Goal: Task Accomplishment & Management: Use online tool/utility

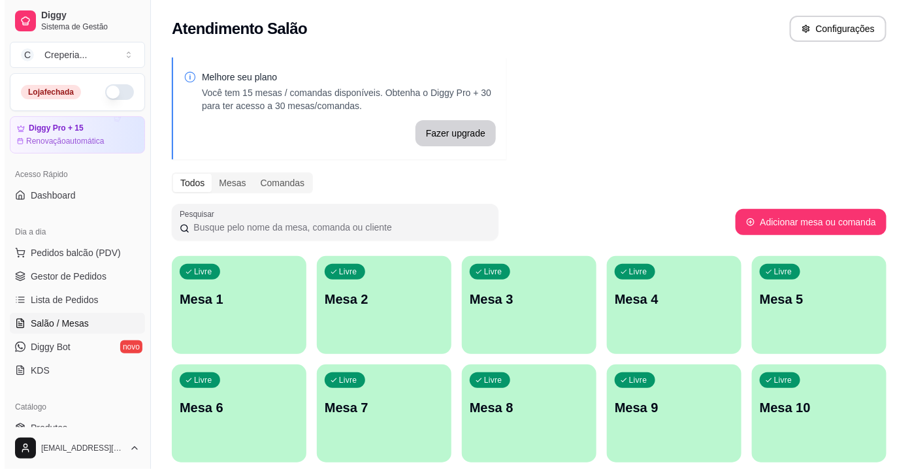
scroll to position [118, 0]
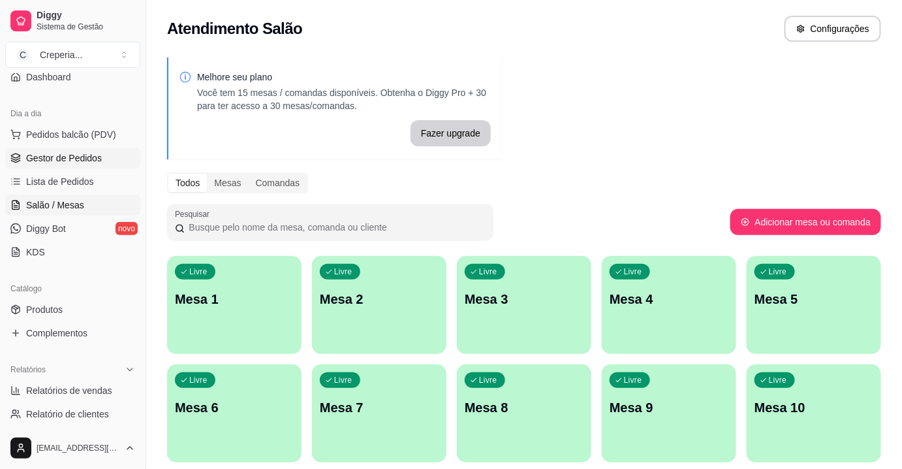
click at [76, 164] on link "Gestor de Pedidos" at bounding box center [72, 158] width 135 height 21
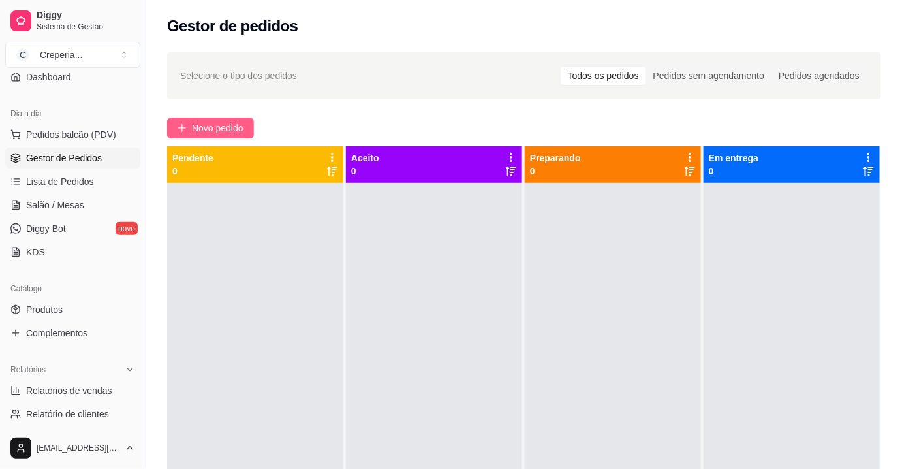
click at [231, 131] on span "Novo pedido" at bounding box center [218, 128] width 52 height 14
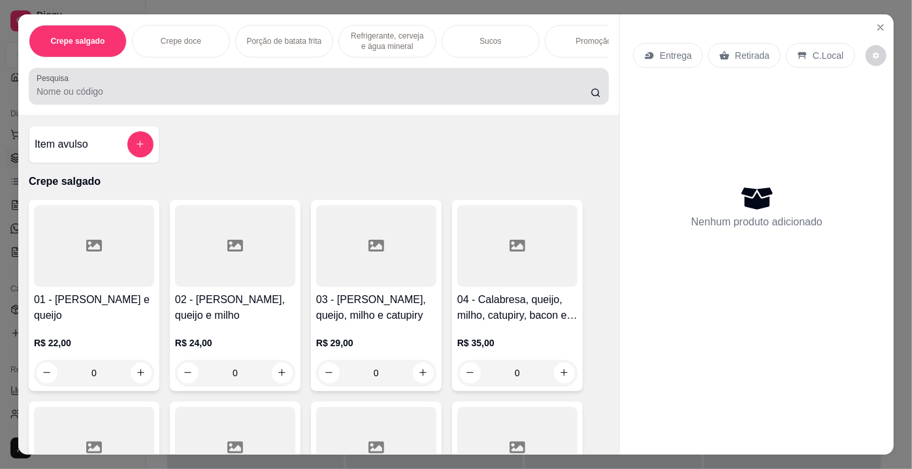
click at [311, 104] on div "Pesquisa" at bounding box center [319, 86] width 580 height 37
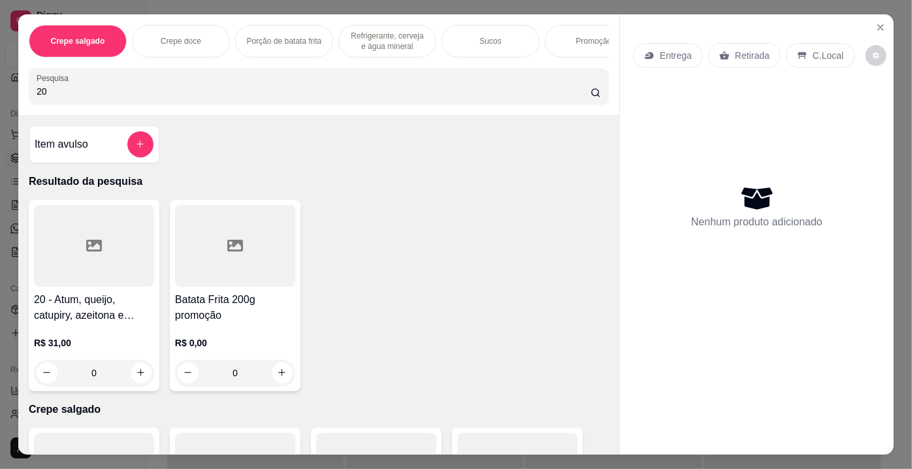
type input "20"
click at [106, 249] on div at bounding box center [94, 246] width 120 height 82
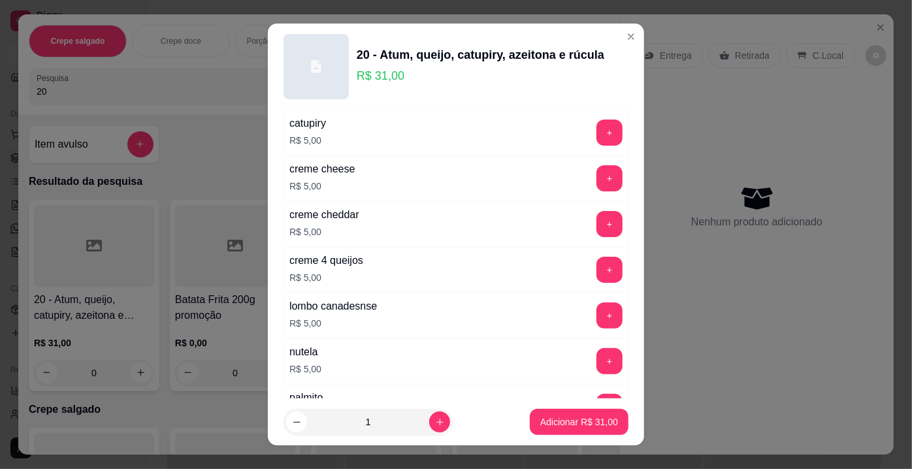
scroll to position [2368, 0]
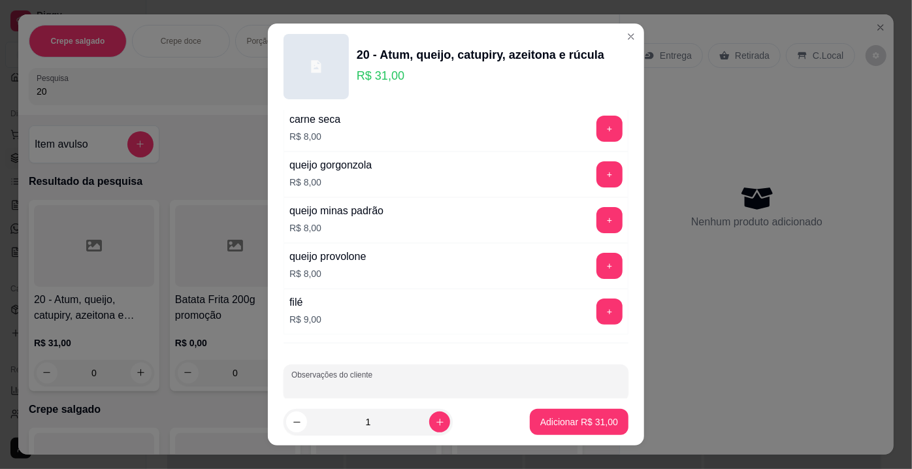
click at [511, 381] on input "Observações do cliente" at bounding box center [455, 387] width 329 height 13
type input "SEM CATUPIRI SEM AZEITONA"
click at [537, 413] on button "Adicionar R$ 31,00" at bounding box center [579, 422] width 99 height 26
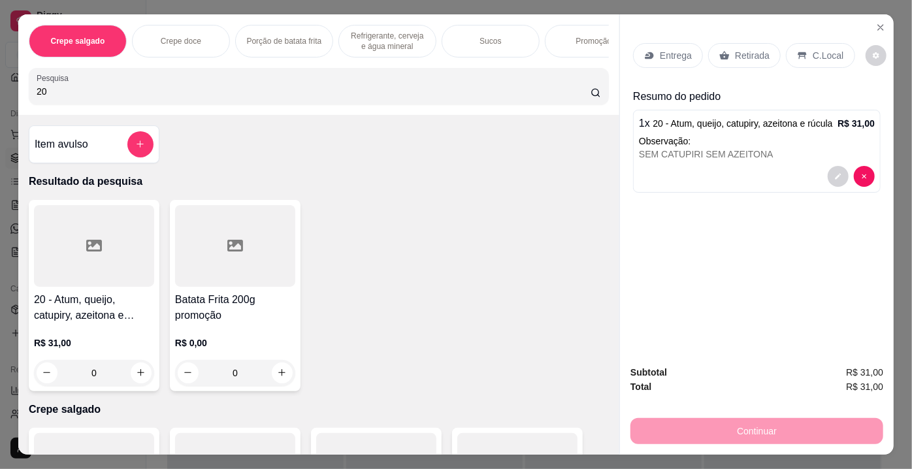
drag, startPoint x: 67, startPoint y: 93, endPoint x: 0, endPoint y: 88, distance: 66.8
click at [0, 88] on div "Crepe salgado Crepe doce Porção de batata frita Refrigerante, cerveja e água mi…" at bounding box center [456, 234] width 912 height 469
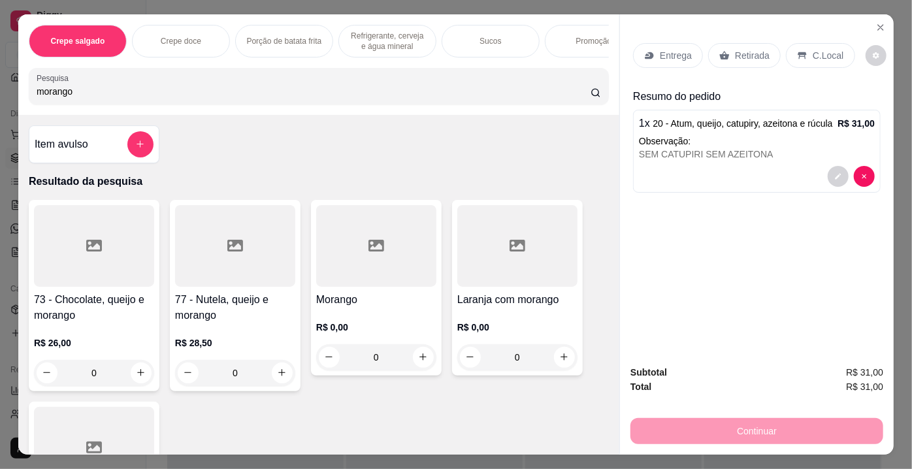
type input "morango"
click at [388, 251] on div at bounding box center [376, 246] width 120 height 82
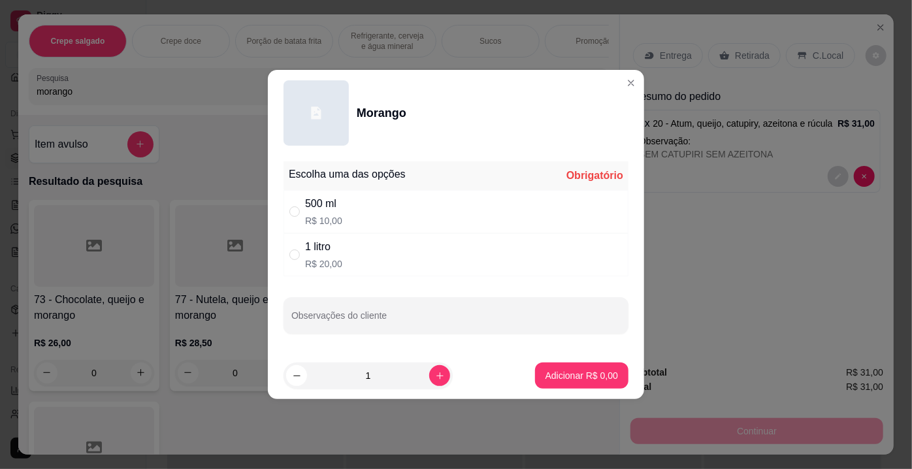
drag, startPoint x: 336, startPoint y: 206, endPoint x: 414, endPoint y: 259, distance: 94.9
click at [339, 207] on div "500 ml" at bounding box center [323, 204] width 37 height 16
radio input "true"
click at [586, 374] on p "Adicionar R$ 10,00" at bounding box center [579, 375] width 78 height 13
type input "1"
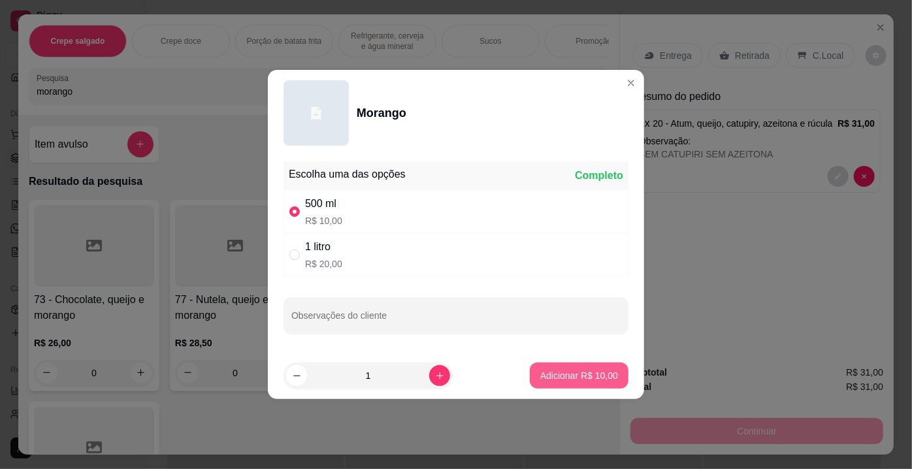
type input "1"
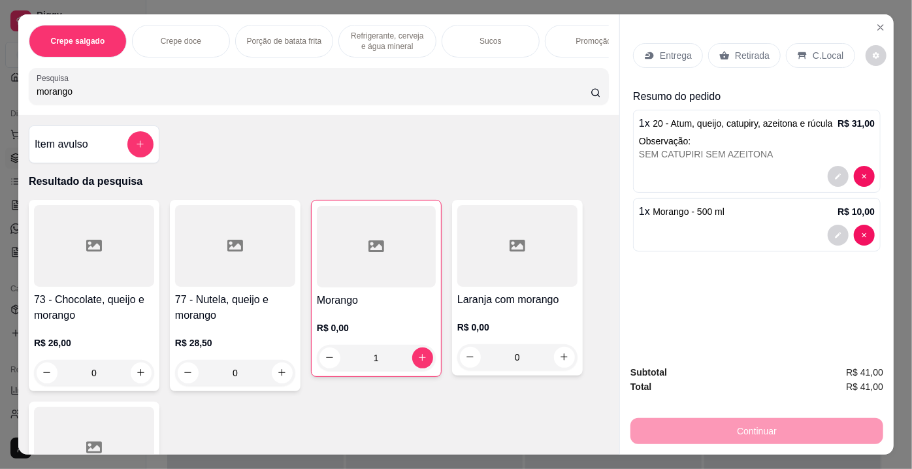
drag, startPoint x: 99, startPoint y: 101, endPoint x: 41, endPoint y: 93, distance: 58.6
click at [41, 93] on input "morango" at bounding box center [314, 91] width 554 height 13
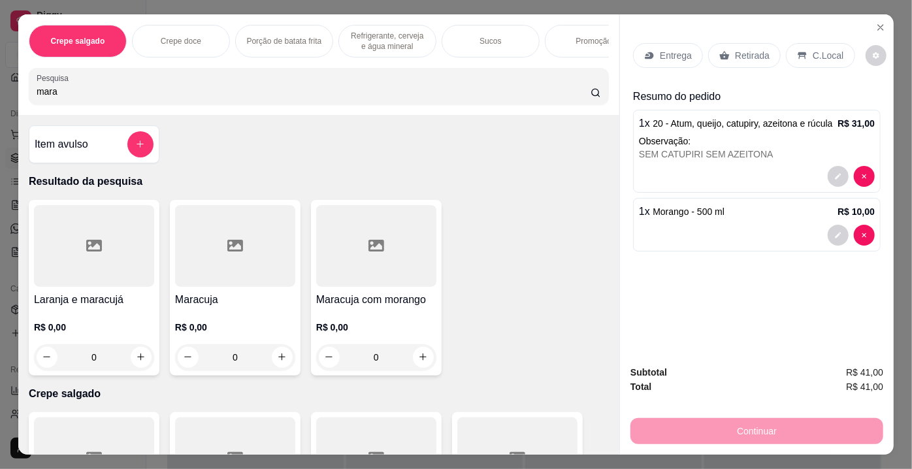
type input "mara"
click at [226, 239] on div at bounding box center [235, 246] width 120 height 82
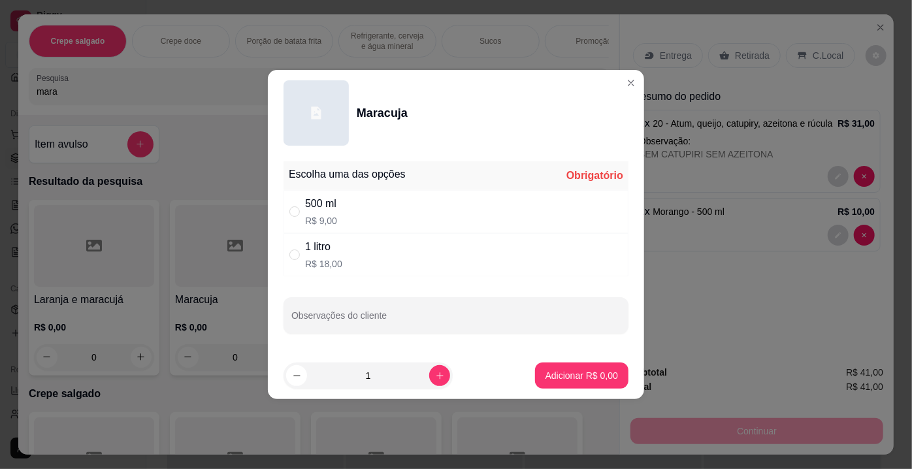
click at [325, 253] on div "1 litro" at bounding box center [323, 247] width 37 height 16
radio input "true"
click at [593, 374] on p "Adicionar R$ 18,00" at bounding box center [579, 375] width 76 height 12
type input "1"
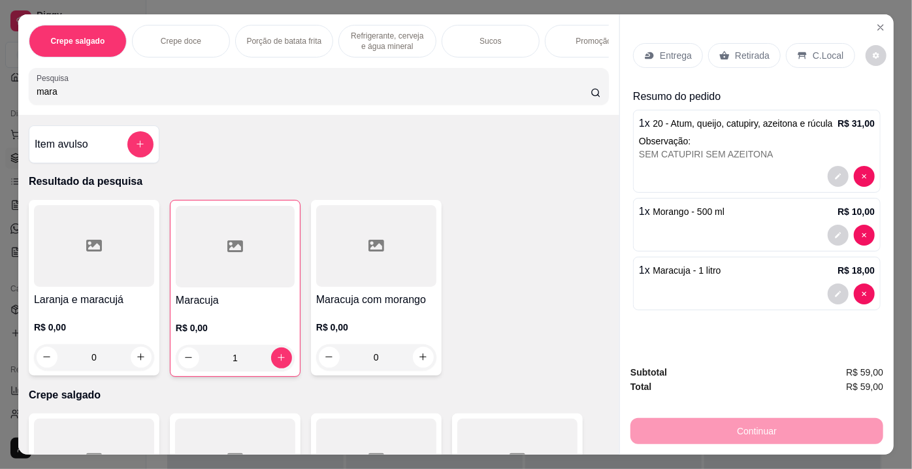
drag, startPoint x: 741, startPoint y: 48, endPoint x: 726, endPoint y: 125, distance: 78.4
click at [739, 49] on p "Retirada" at bounding box center [752, 55] width 35 height 13
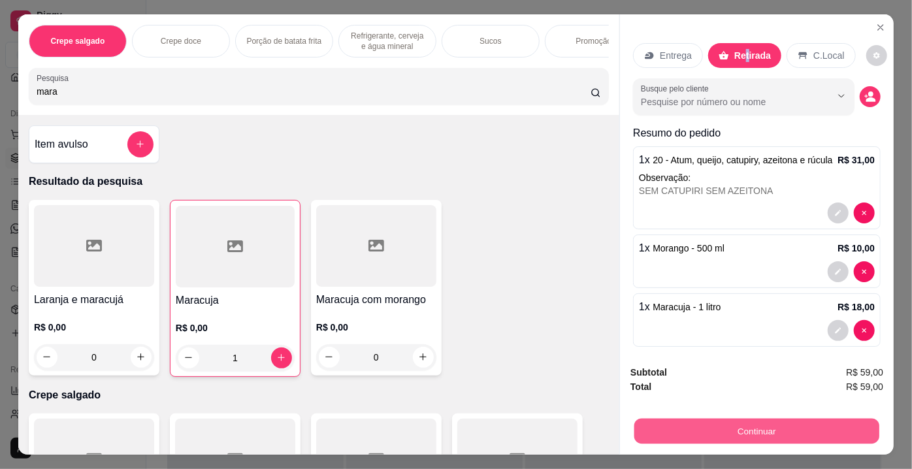
click at [726, 427] on button "Continuar" at bounding box center [756, 431] width 245 height 25
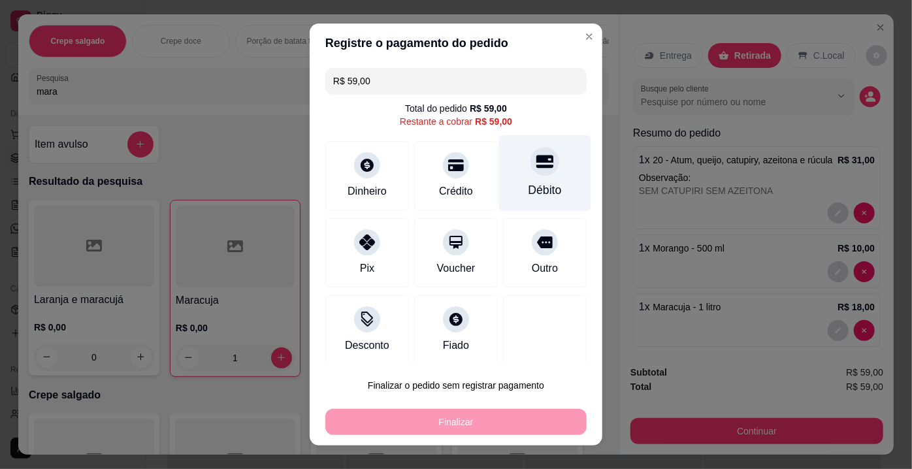
click at [541, 165] on div "Débito" at bounding box center [545, 173] width 92 height 76
type input "R$ 0,00"
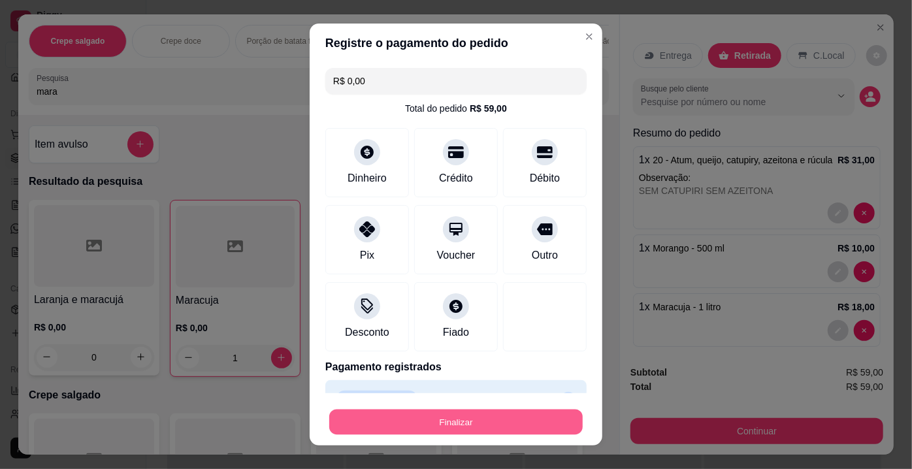
click at [393, 432] on button "Finalizar" at bounding box center [455, 421] width 253 height 25
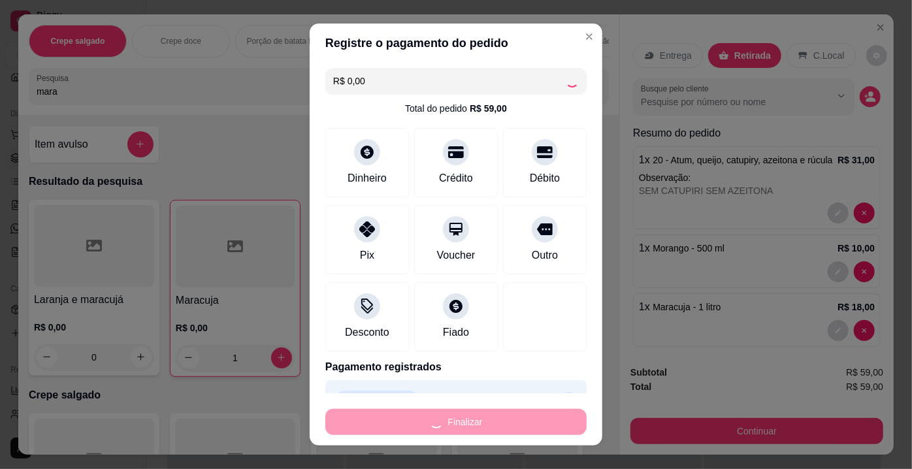
type input "0"
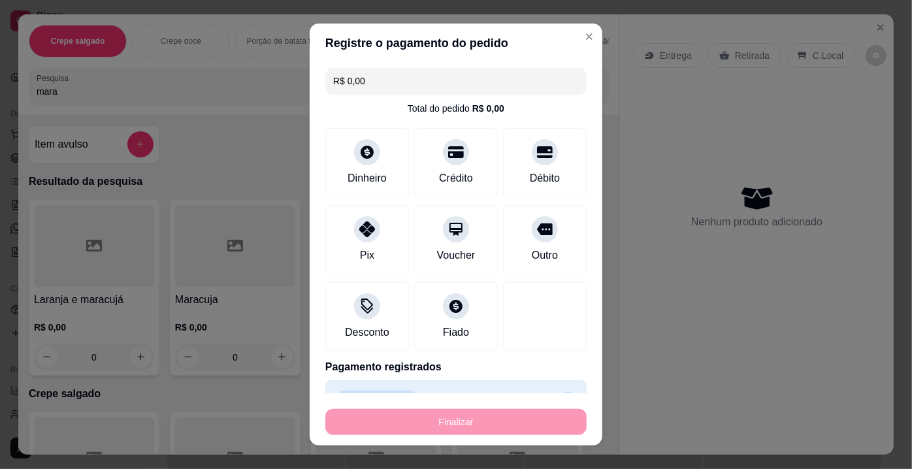
type input "-R$ 59,00"
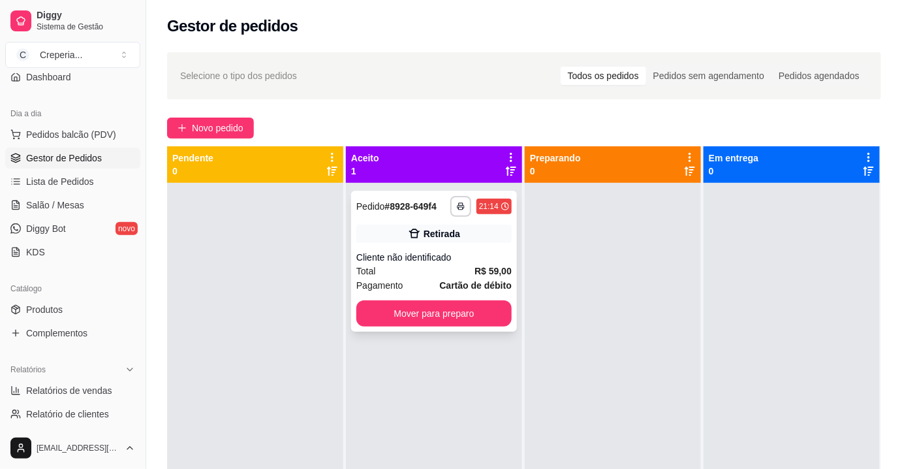
click at [411, 249] on div "**********" at bounding box center [434, 261] width 166 height 141
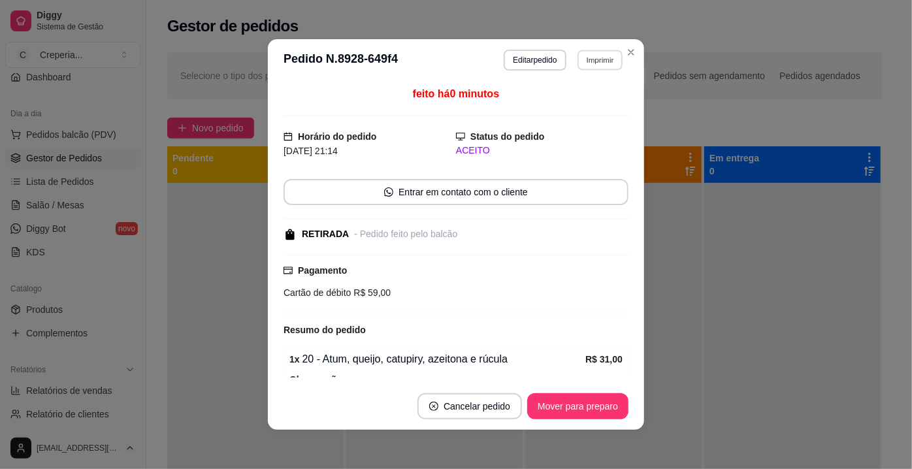
click at [602, 59] on button "Imprimir" at bounding box center [599, 60] width 45 height 20
click at [562, 112] on button "IMPRESSORA" at bounding box center [572, 105] width 95 height 21
click at [541, 406] on button "Mover para preparo" at bounding box center [577, 406] width 101 height 26
click at [541, 406] on div "Mover para preparo" at bounding box center [569, 406] width 120 height 26
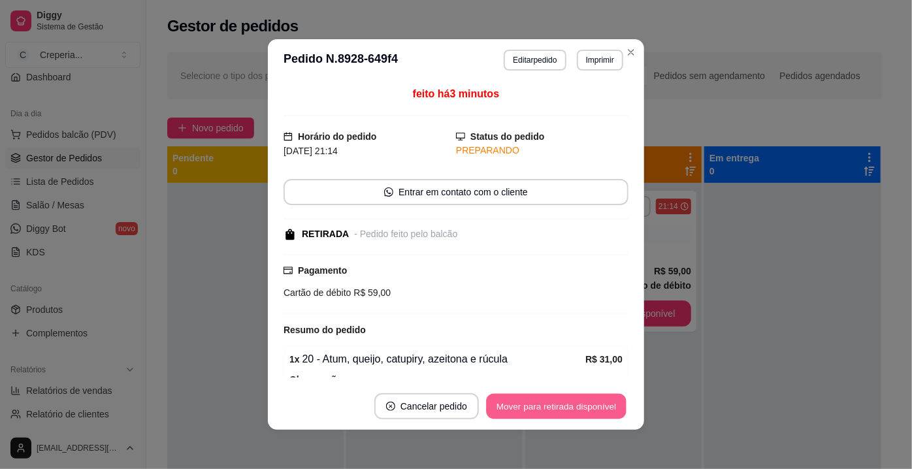
click at [541, 406] on button "Mover para retirada disponível" at bounding box center [556, 406] width 140 height 25
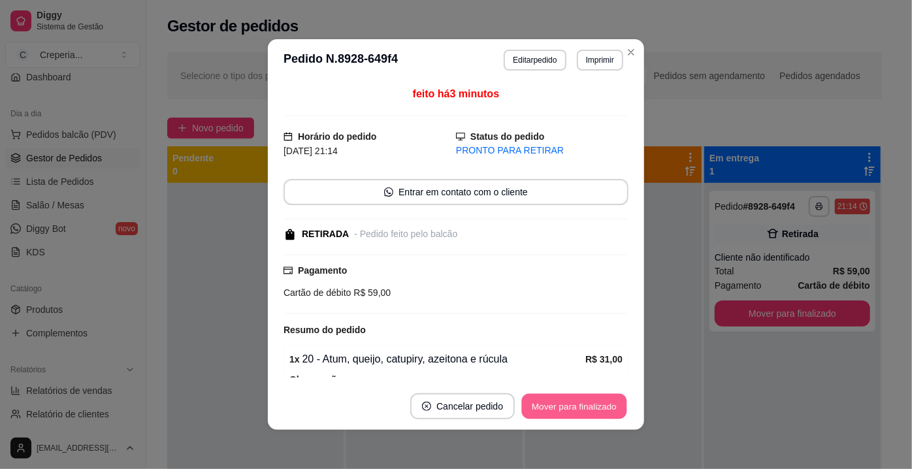
click at [541, 406] on button "Mover para finalizado" at bounding box center [574, 406] width 105 height 25
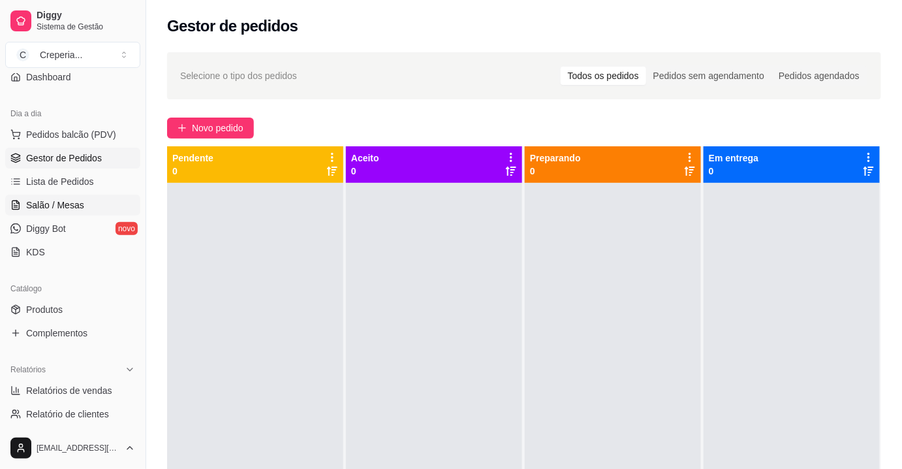
click at [76, 205] on span "Salão / Mesas" at bounding box center [55, 205] width 58 height 13
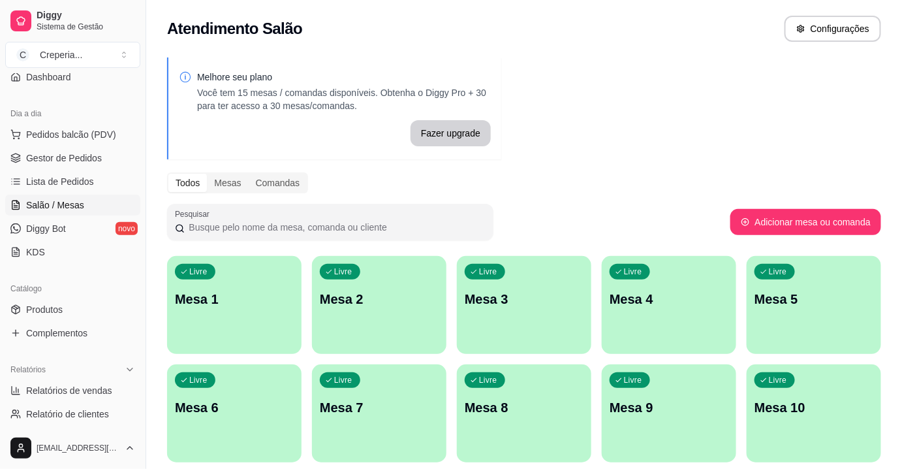
click at [353, 300] on p "Mesa 2" at bounding box center [379, 299] width 119 height 18
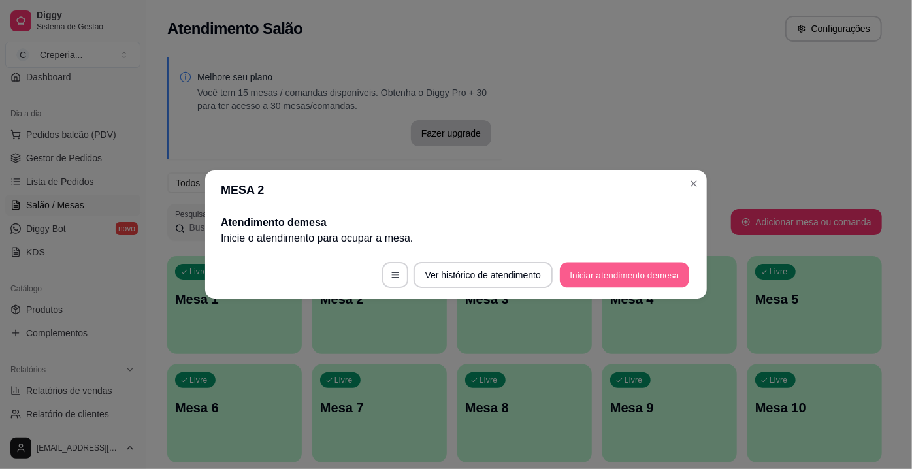
click at [612, 274] on button "Iniciar atendimento de mesa" at bounding box center [624, 275] width 129 height 25
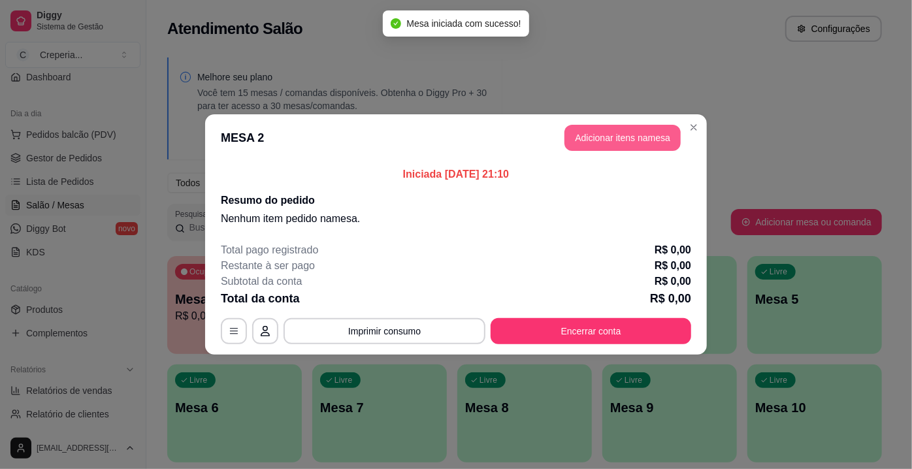
click at [654, 142] on button "Adicionar itens na mesa" at bounding box center [622, 138] width 116 height 26
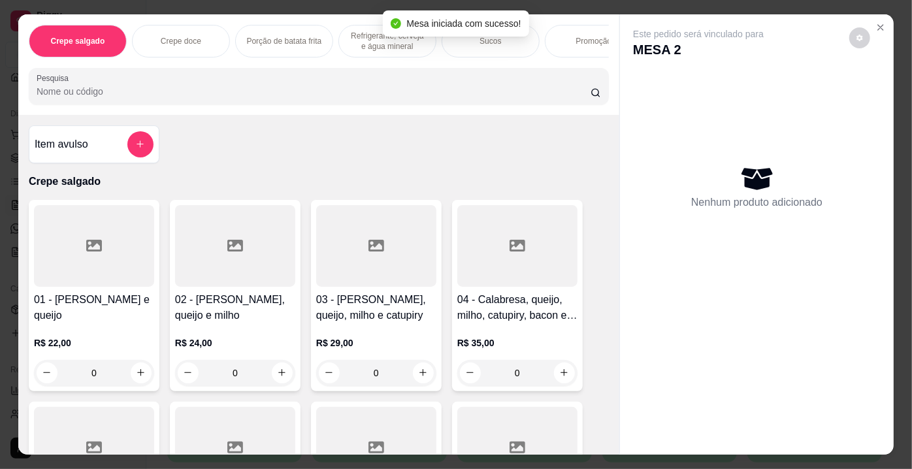
click at [116, 95] on input "Pesquisa" at bounding box center [314, 91] width 554 height 13
click at [244, 230] on div at bounding box center [235, 246] width 120 height 82
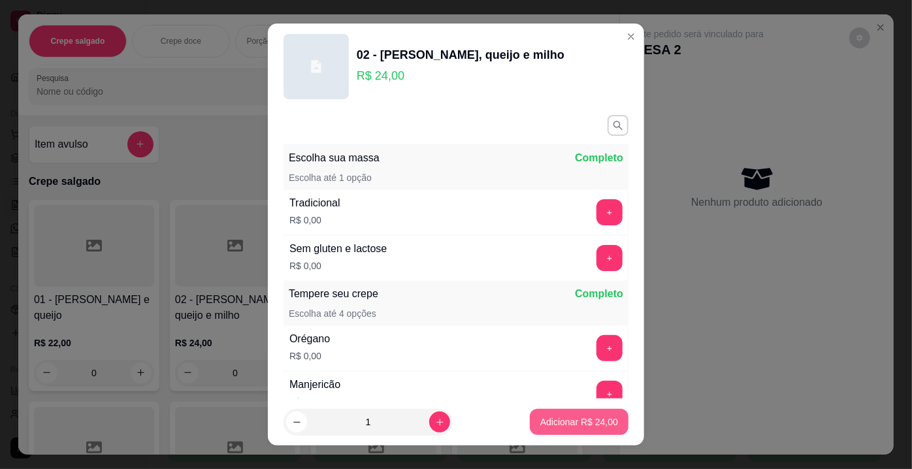
click at [580, 429] on button "Adicionar R$ 24,00" at bounding box center [579, 422] width 99 height 26
type input "1"
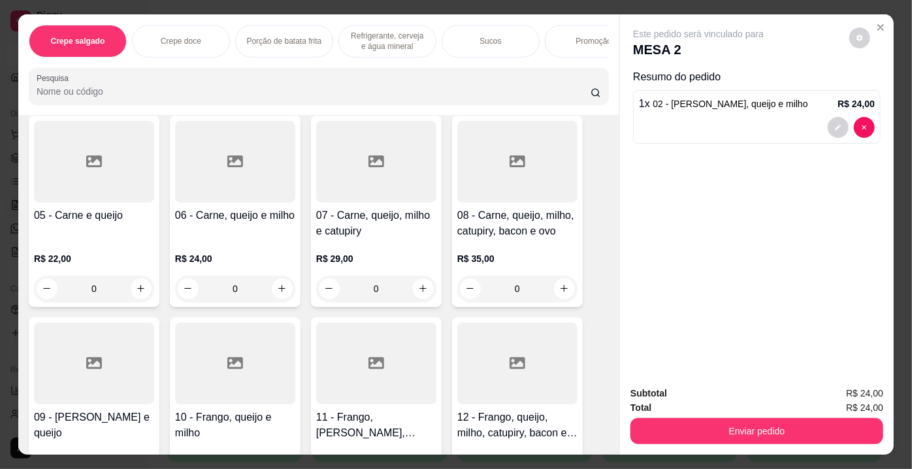
scroll to position [296, 0]
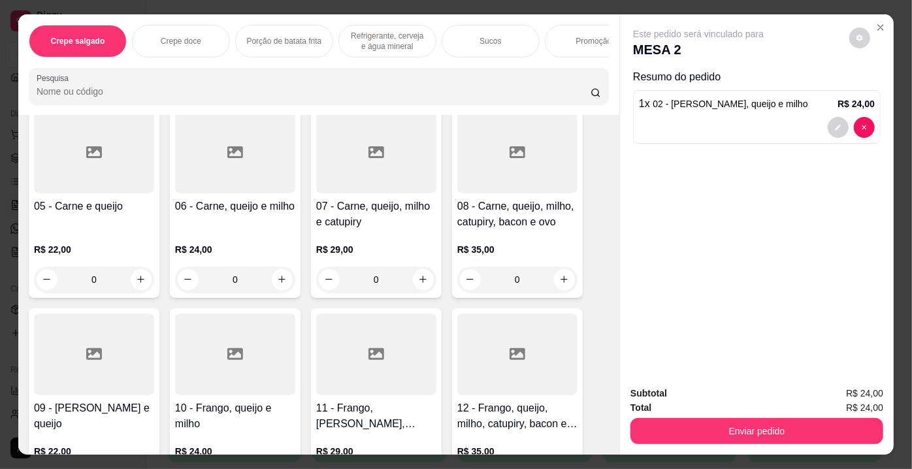
click at [414, 368] on div at bounding box center [376, 354] width 120 height 82
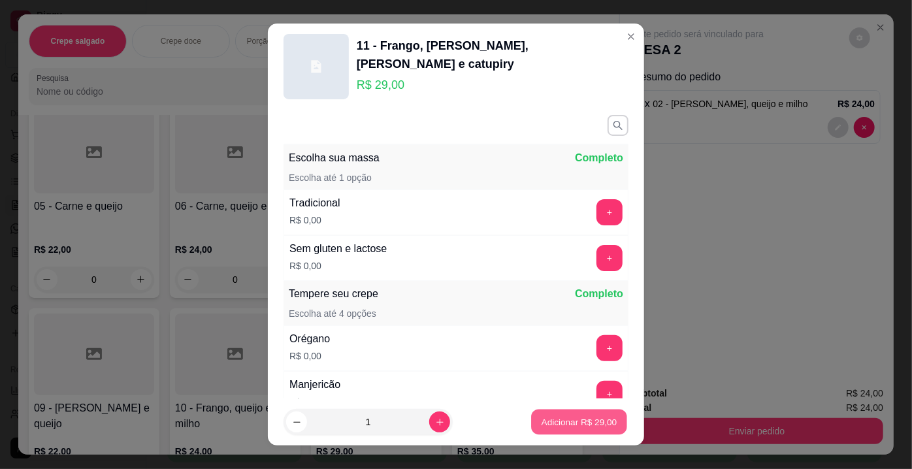
click at [562, 430] on button "Adicionar R$ 29,00" at bounding box center [579, 421] width 96 height 25
type input "1"
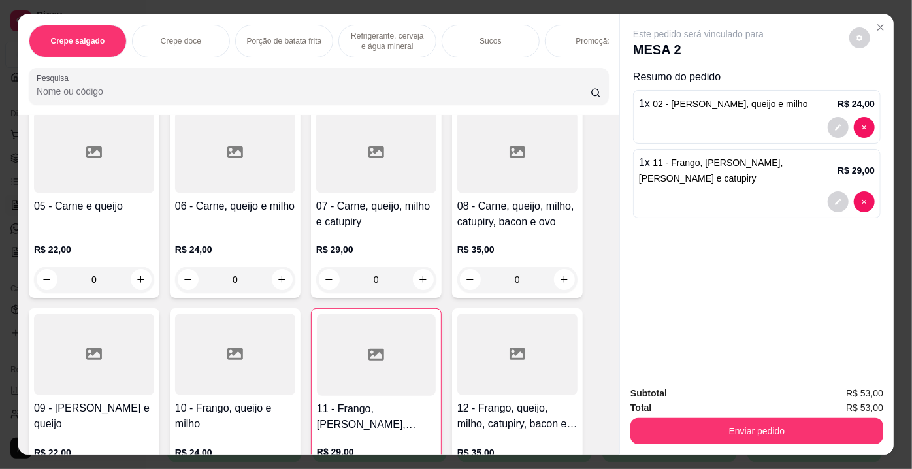
click at [106, 93] on input "Pesquisa" at bounding box center [314, 91] width 554 height 13
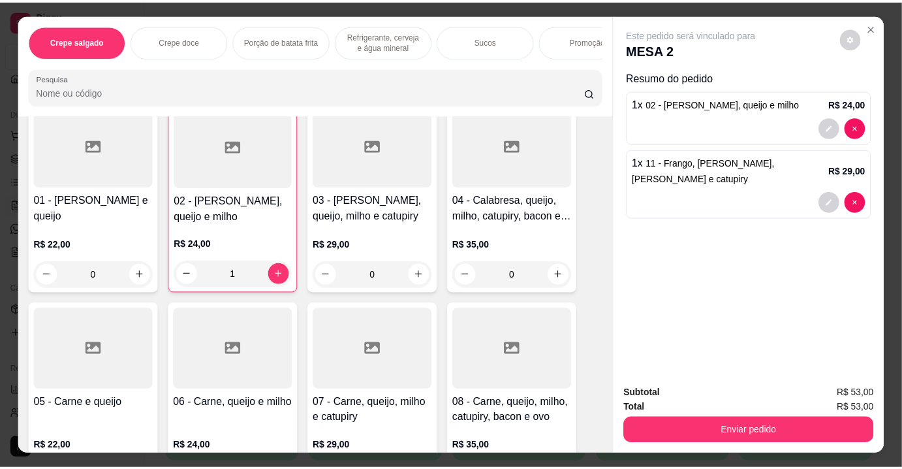
scroll to position [0, 0]
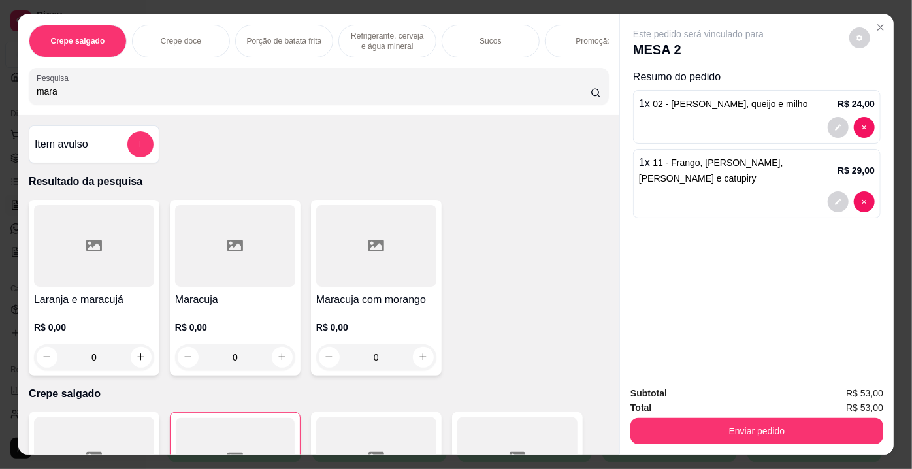
type input "mara"
click at [251, 276] on div at bounding box center [235, 246] width 120 height 82
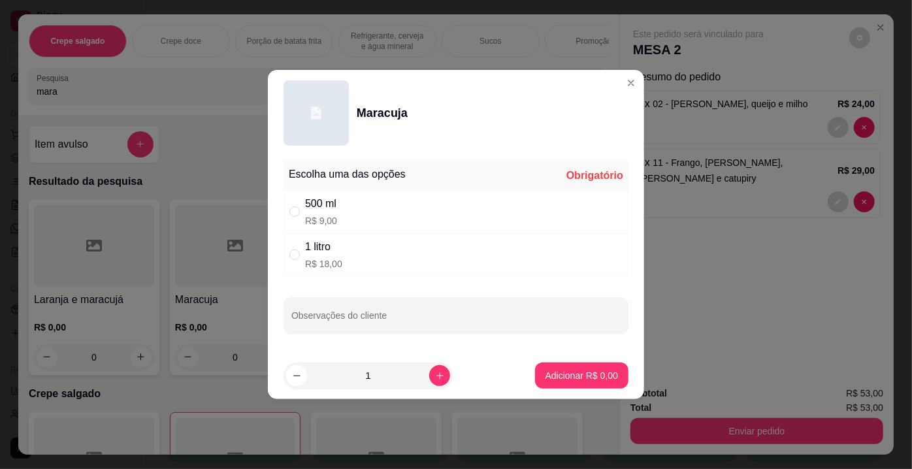
click at [325, 204] on div "500 ml" at bounding box center [321, 204] width 32 height 16
radio input "true"
click at [562, 370] on p "Adicionar R$ 9,00" at bounding box center [581, 375] width 71 height 12
type input "1"
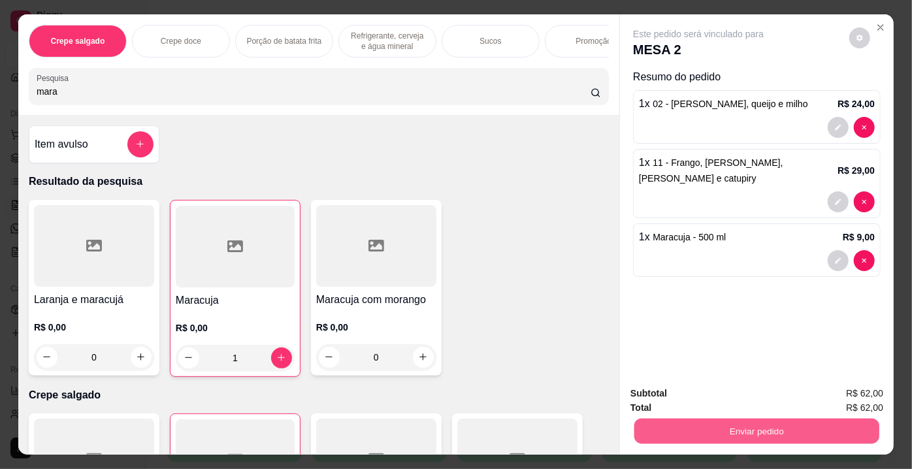
click at [696, 422] on button "Enviar pedido" at bounding box center [756, 431] width 245 height 25
click at [823, 387] on button "Enviar pedido" at bounding box center [849, 395] width 74 height 25
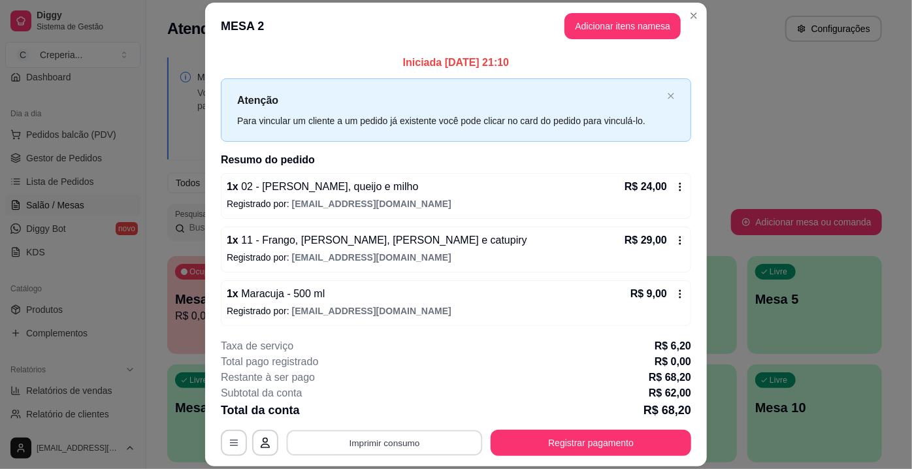
click at [430, 438] on button "Imprimir consumo" at bounding box center [385, 442] width 196 height 25
click at [404, 419] on button "IMPRESSORA" at bounding box center [384, 413] width 95 height 21
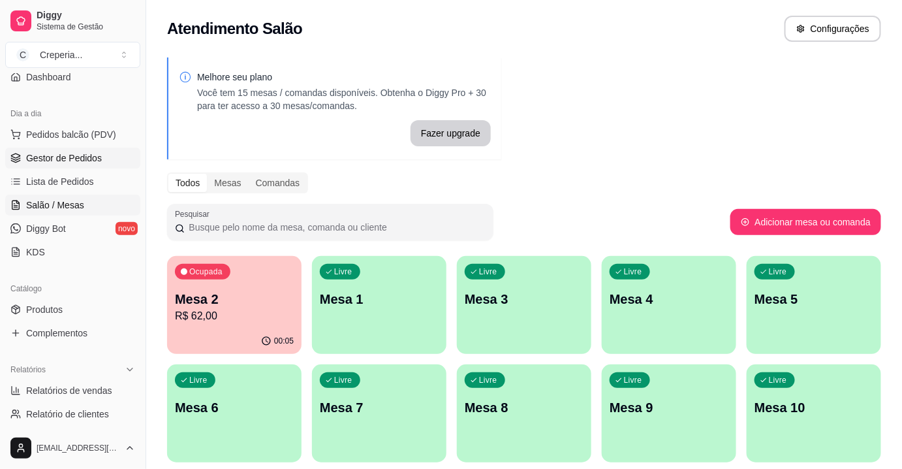
click at [69, 156] on span "Gestor de Pedidos" at bounding box center [64, 157] width 76 height 13
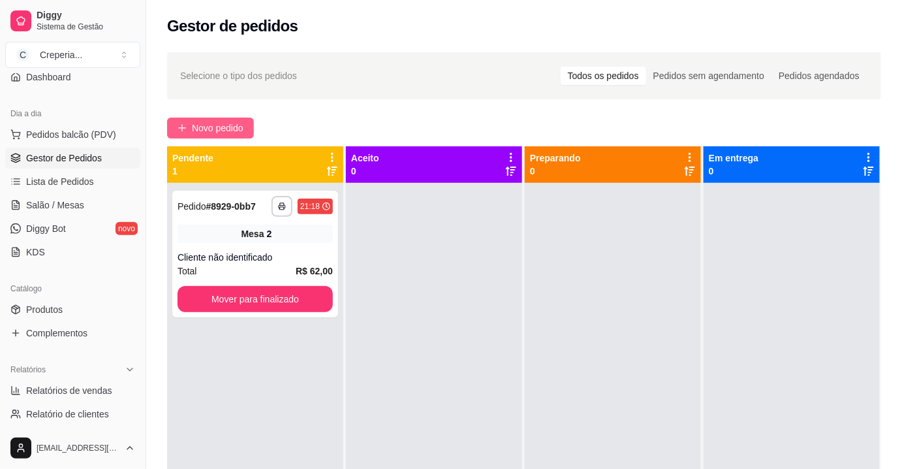
click at [221, 132] on span "Novo pedido" at bounding box center [218, 128] width 52 height 14
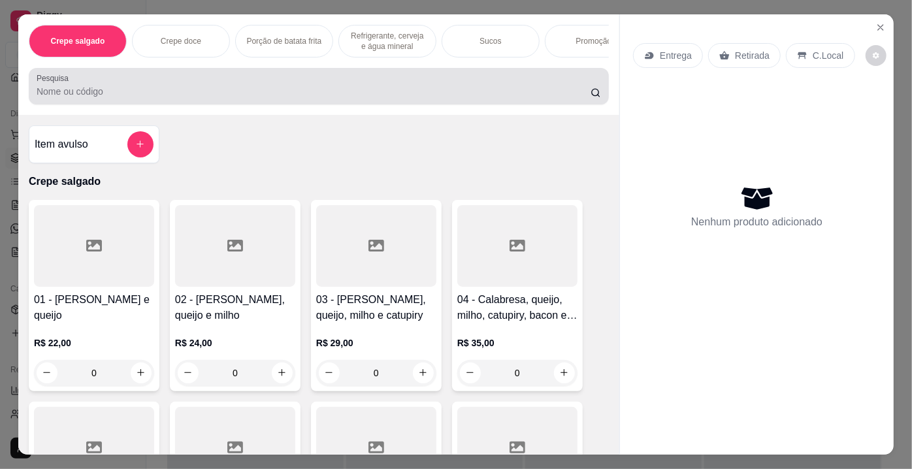
click at [268, 104] on div "Pesquisa" at bounding box center [319, 86] width 580 height 37
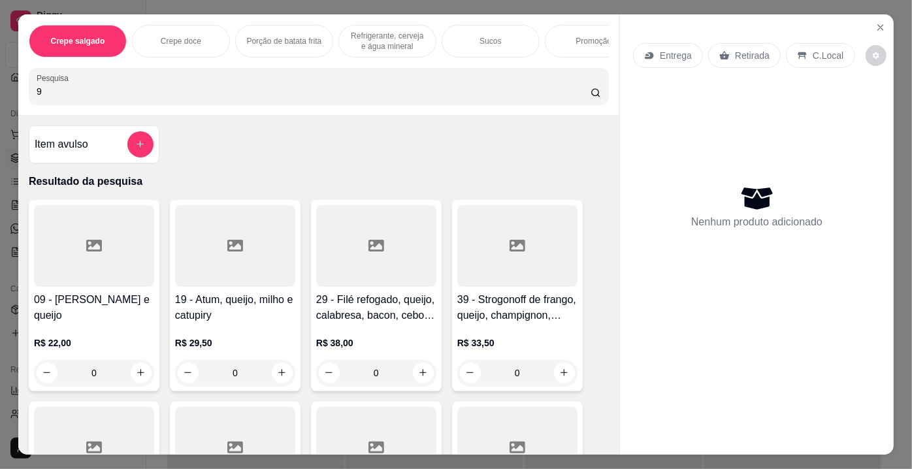
type input "9"
click at [66, 285] on div at bounding box center [94, 246] width 120 height 82
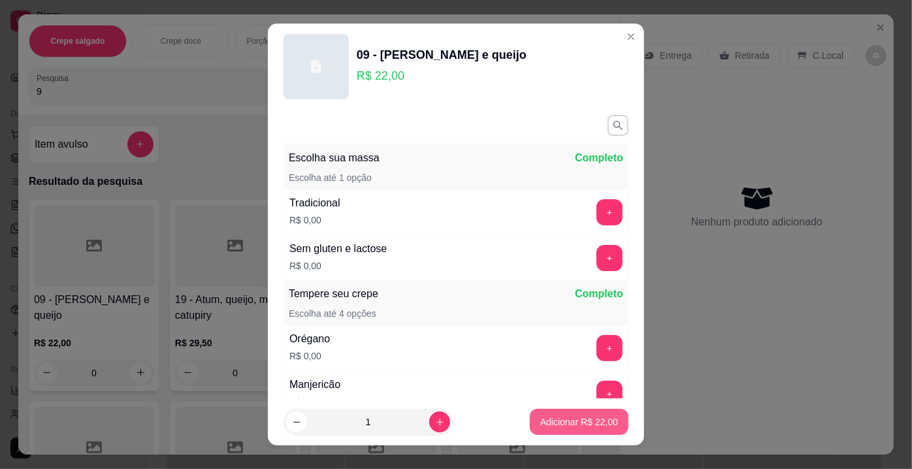
click at [571, 426] on p "Adicionar R$ 22,00" at bounding box center [579, 421] width 78 height 13
type input "1"
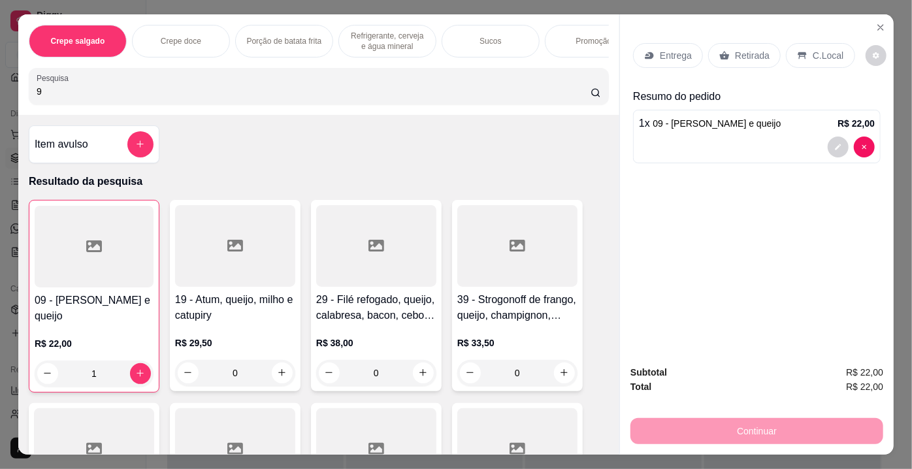
click at [742, 55] on p "Retirada" at bounding box center [752, 55] width 35 height 13
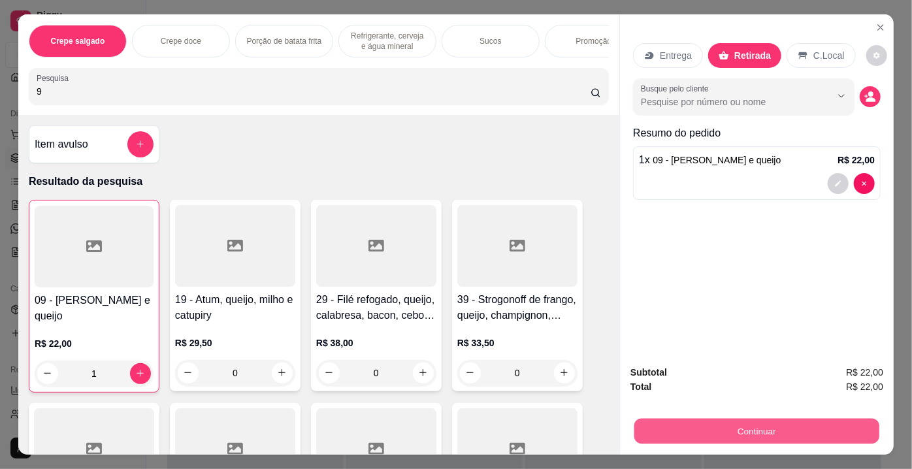
click at [729, 427] on button "Continuar" at bounding box center [756, 431] width 245 height 25
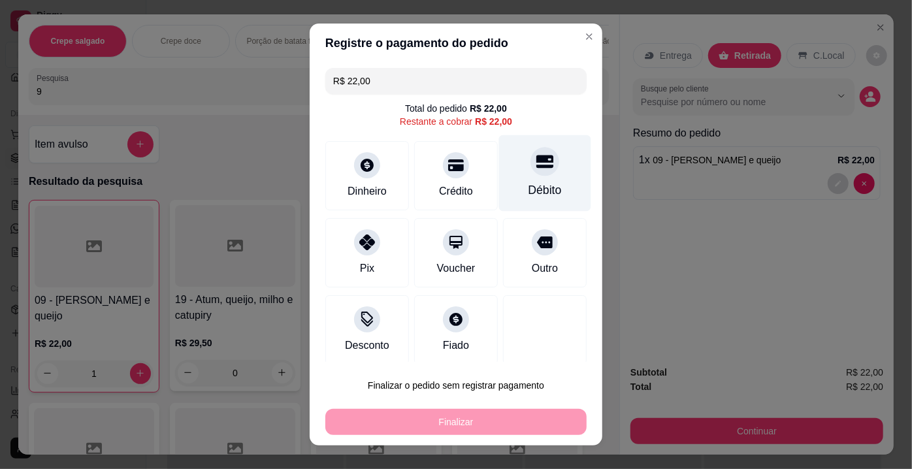
click at [536, 165] on icon at bounding box center [544, 161] width 17 height 17
type input "R$ 0,00"
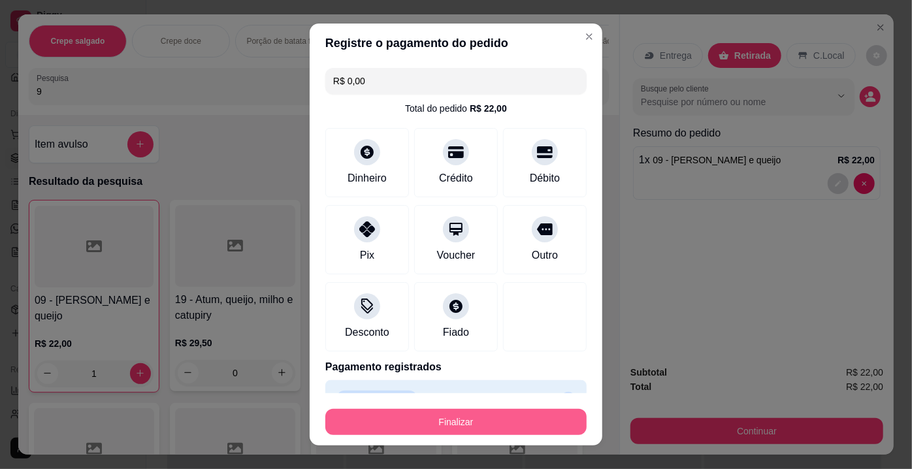
click at [475, 420] on button "Finalizar" at bounding box center [455, 422] width 261 height 26
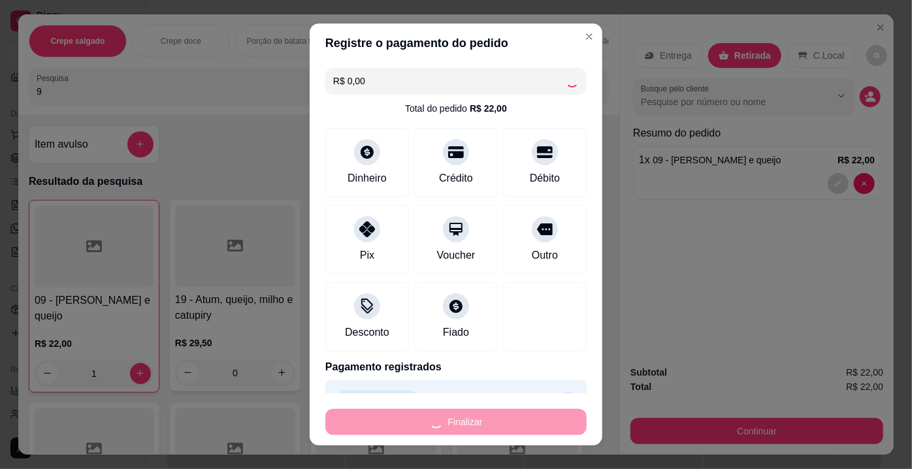
type input "0"
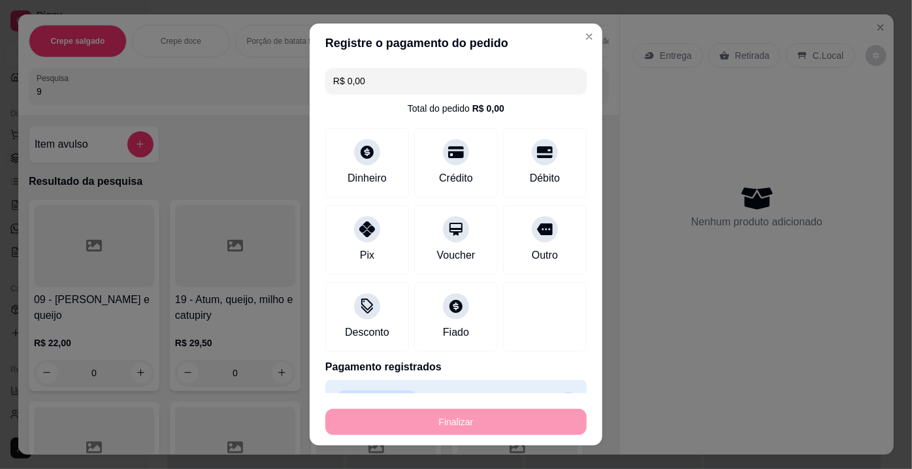
type input "-R$ 22,00"
click at [481, 424] on div "Finalizar" at bounding box center [455, 422] width 261 height 26
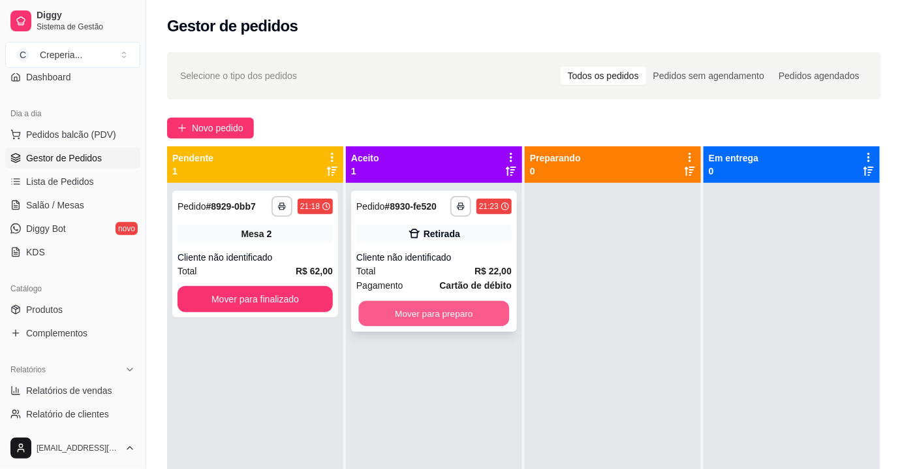
click at [461, 317] on button "Mover para preparo" at bounding box center [434, 313] width 151 height 25
click at [484, 317] on div "**********" at bounding box center [434, 417] width 176 height 469
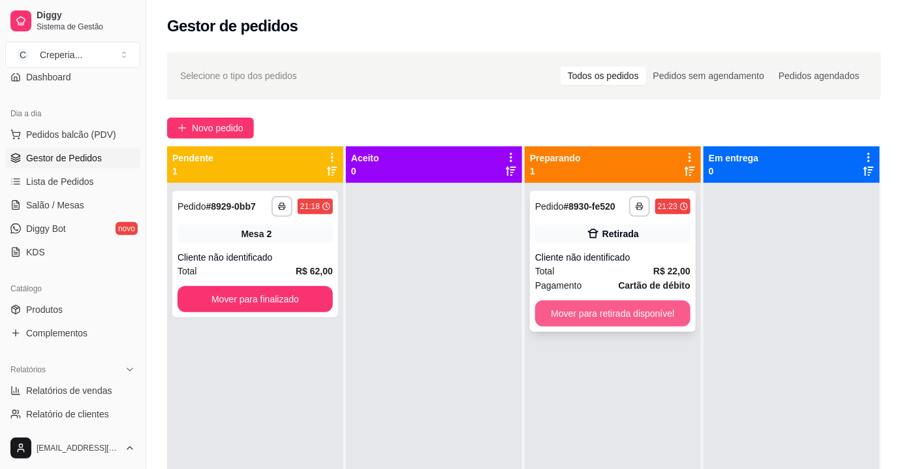
click at [637, 323] on button "Mover para retirada disponível" at bounding box center [612, 313] width 155 height 26
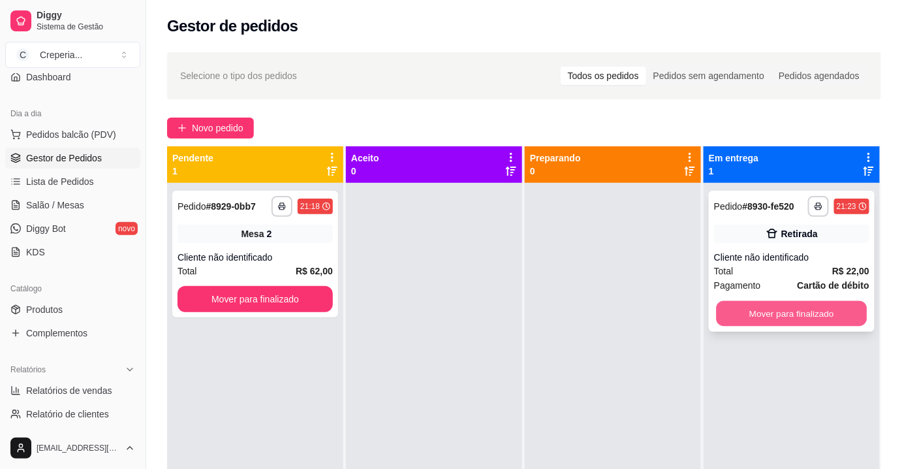
click at [763, 306] on button "Mover para finalizado" at bounding box center [792, 313] width 151 height 25
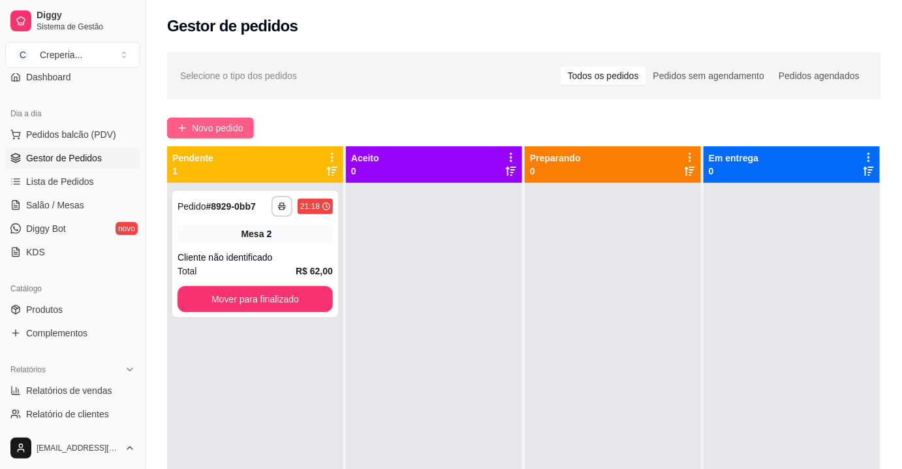
click at [181, 120] on button "Novo pedido" at bounding box center [210, 128] width 87 height 21
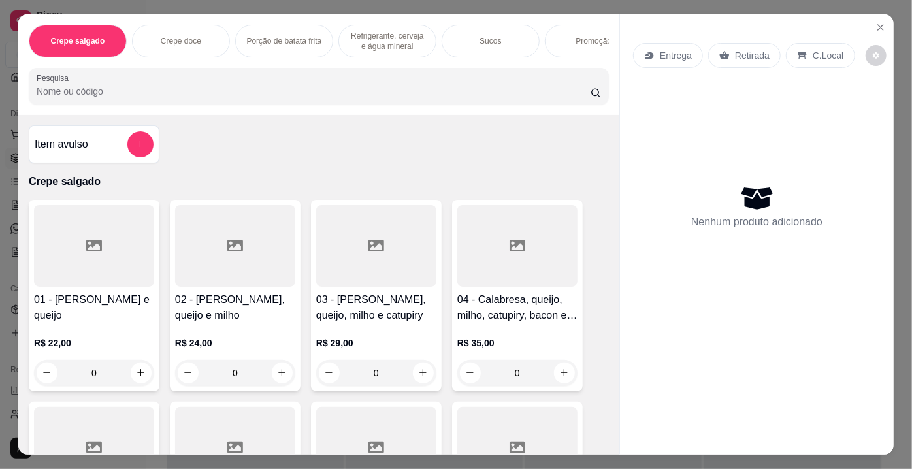
click at [168, 71] on div "Crepe salgado Crepe doce Porção de batata frita Refrigerante, cerveja e água mi…" at bounding box center [318, 64] width 601 height 101
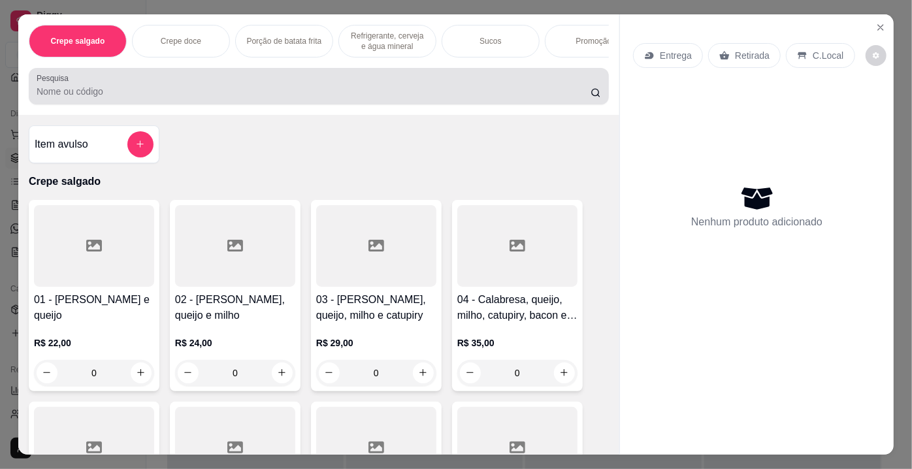
click at [159, 83] on div at bounding box center [319, 86] width 564 height 26
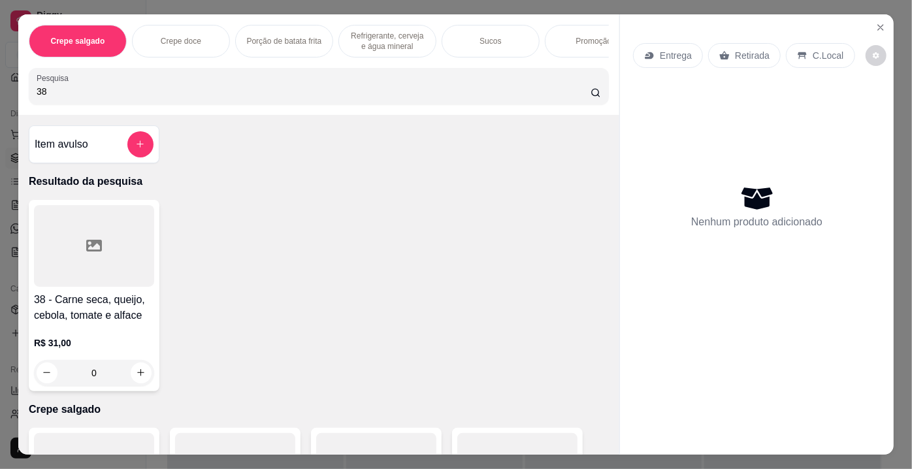
type input "38"
click at [101, 260] on div at bounding box center [94, 246] width 120 height 82
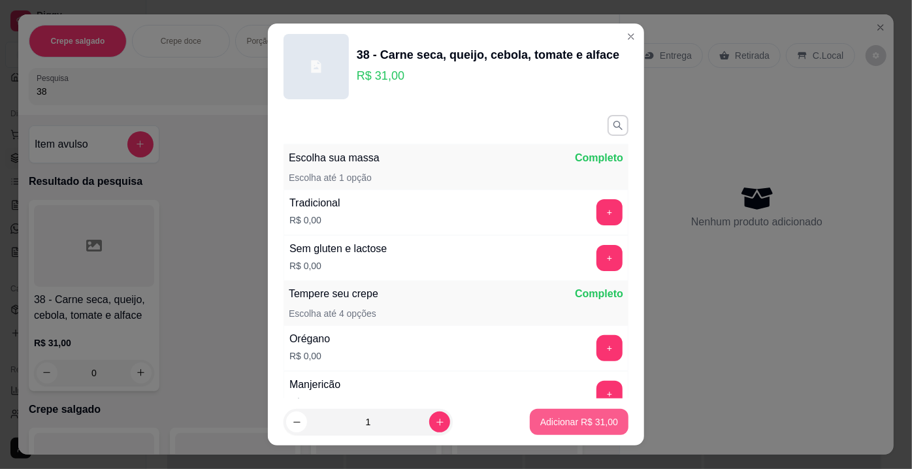
click at [601, 428] on p "Adicionar R$ 31,00" at bounding box center [579, 421] width 78 height 13
type input "1"
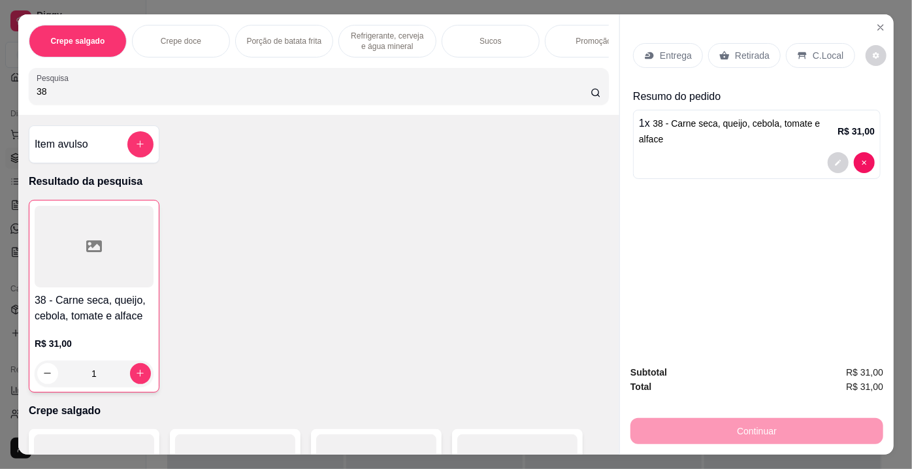
drag, startPoint x: 78, startPoint y: 87, endPoint x: 0, endPoint y: 99, distance: 78.6
click at [0, 99] on div "Crepe salgado Crepe doce Porção de batata frita Refrigerante, cerveja e água mi…" at bounding box center [456, 234] width 912 height 469
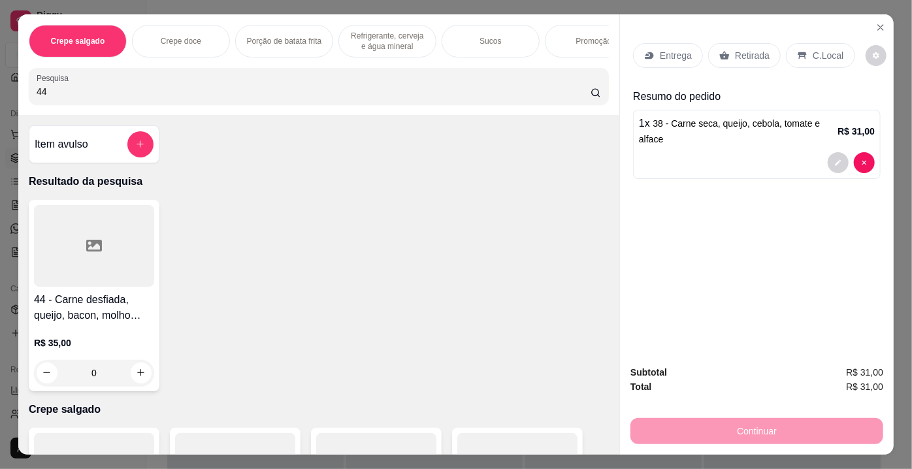
type input "44"
click at [119, 264] on div at bounding box center [94, 246] width 120 height 82
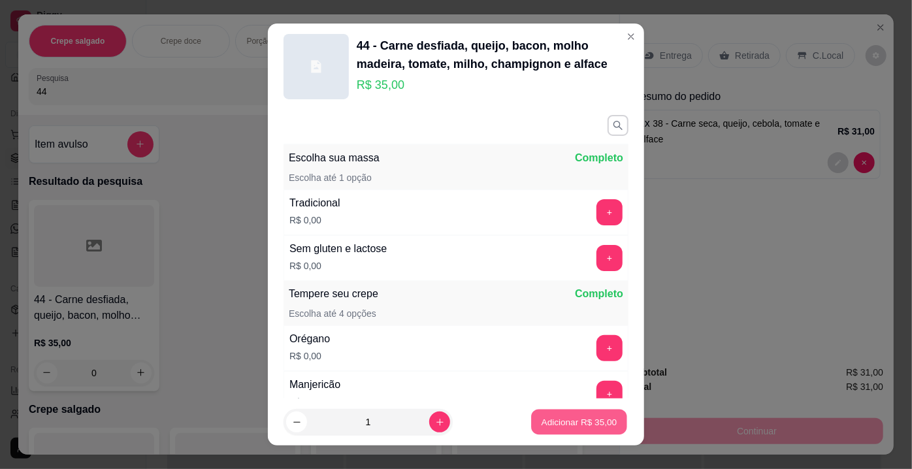
click at [557, 422] on p "Adicionar R$ 35,00" at bounding box center [579, 421] width 76 height 12
type input "1"
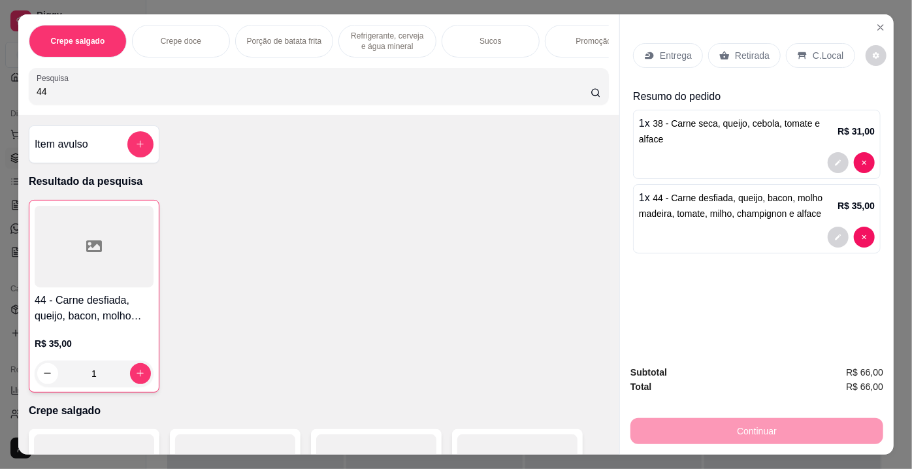
drag, startPoint x: 726, startPoint y: 49, endPoint x: 729, endPoint y: 205, distance: 156.1
click at [726, 50] on div "Retirada" at bounding box center [744, 55] width 72 height 25
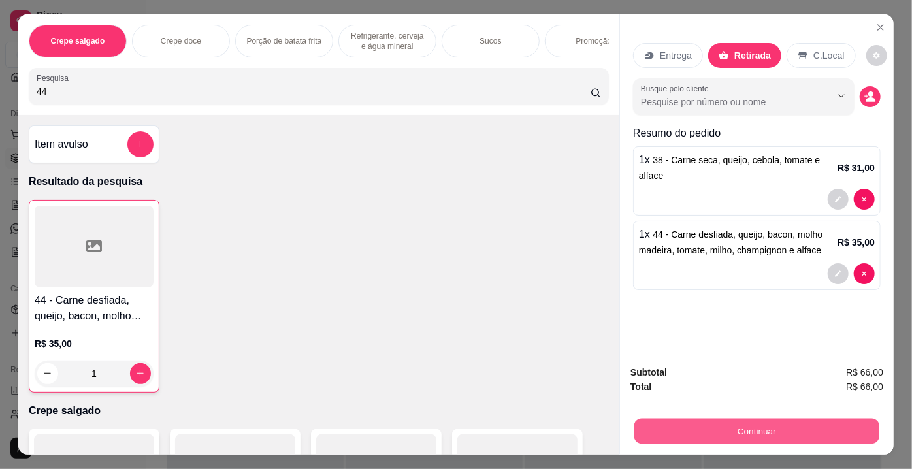
click at [721, 419] on button "Continuar" at bounding box center [756, 431] width 245 height 25
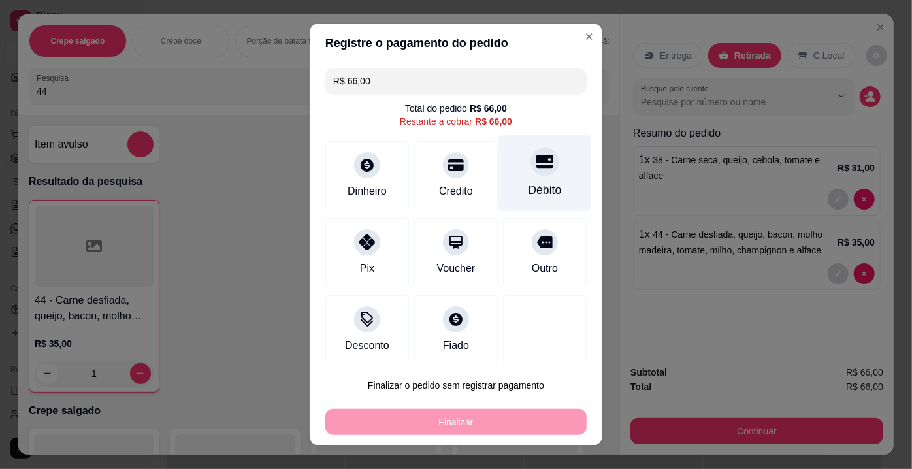
click at [522, 178] on div "Débito" at bounding box center [545, 173] width 92 height 76
type input "R$ 0,00"
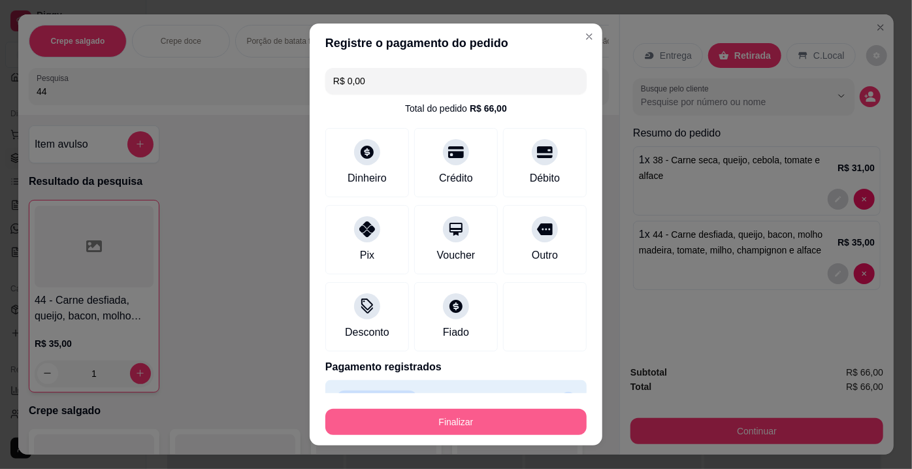
click at [460, 418] on button "Finalizar" at bounding box center [455, 422] width 261 height 26
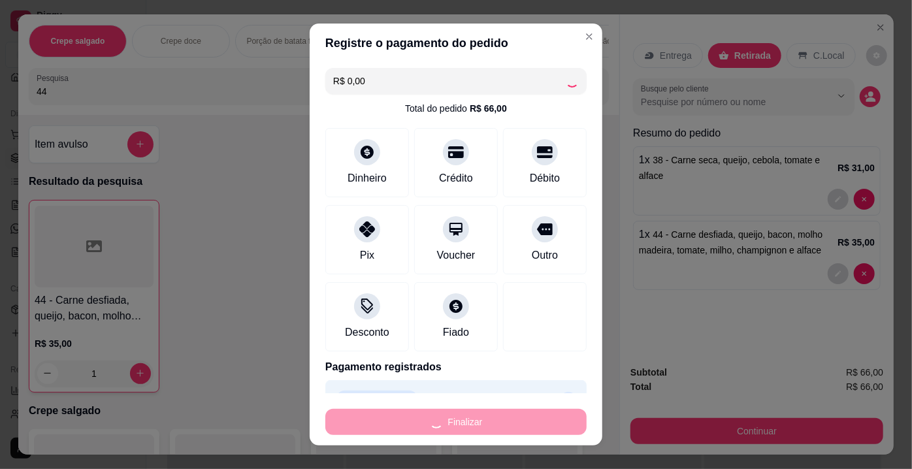
type input "0"
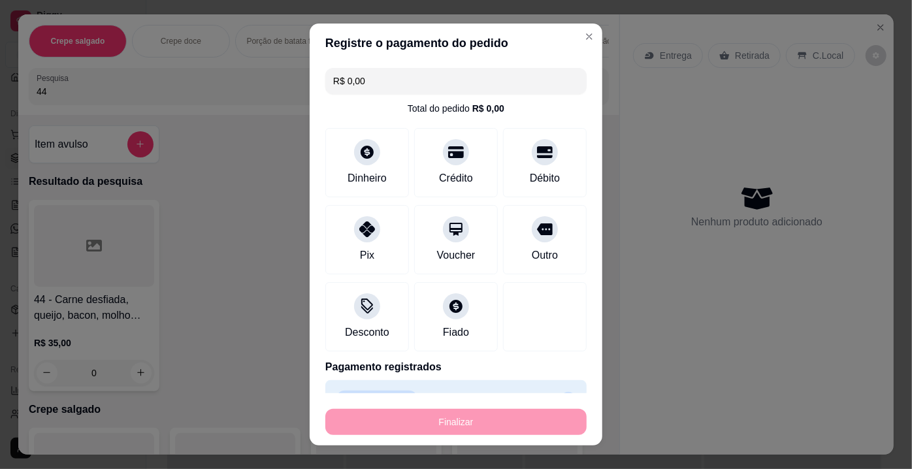
type input "-R$ 66,00"
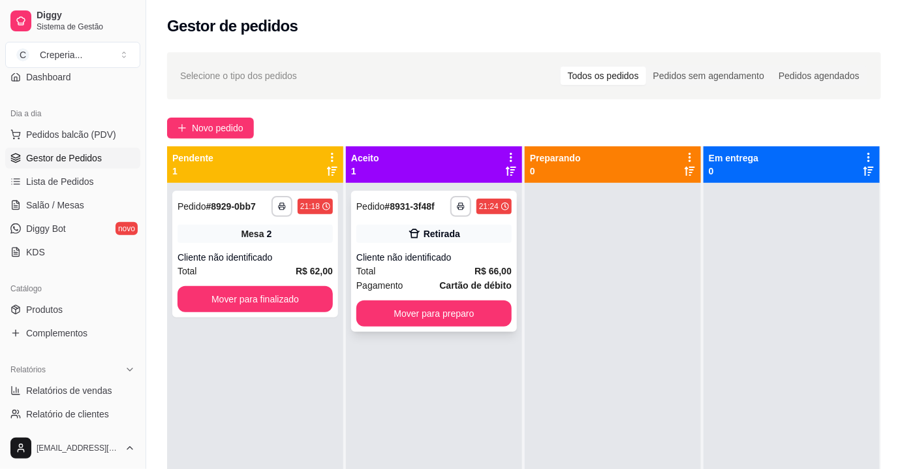
click at [467, 257] on div "Cliente não identificado" at bounding box center [434, 257] width 155 height 13
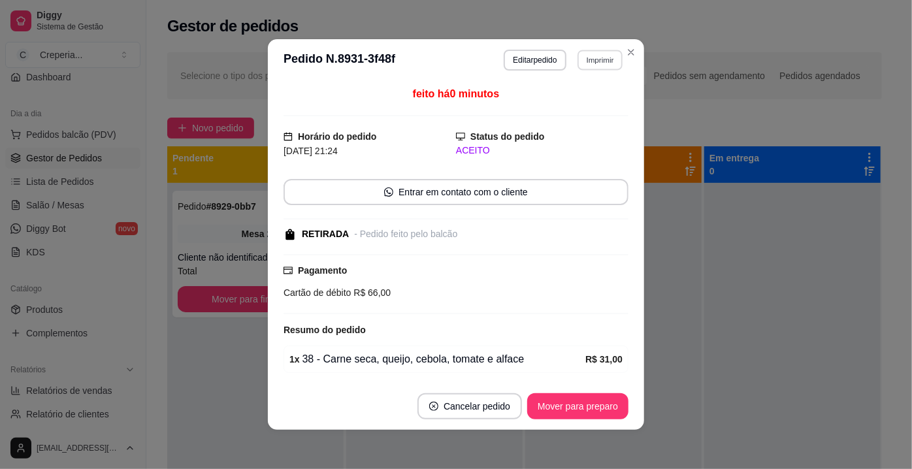
click at [588, 61] on button "Imprimir" at bounding box center [599, 60] width 45 height 20
click at [569, 110] on button "IMPRESSORA" at bounding box center [572, 105] width 91 height 20
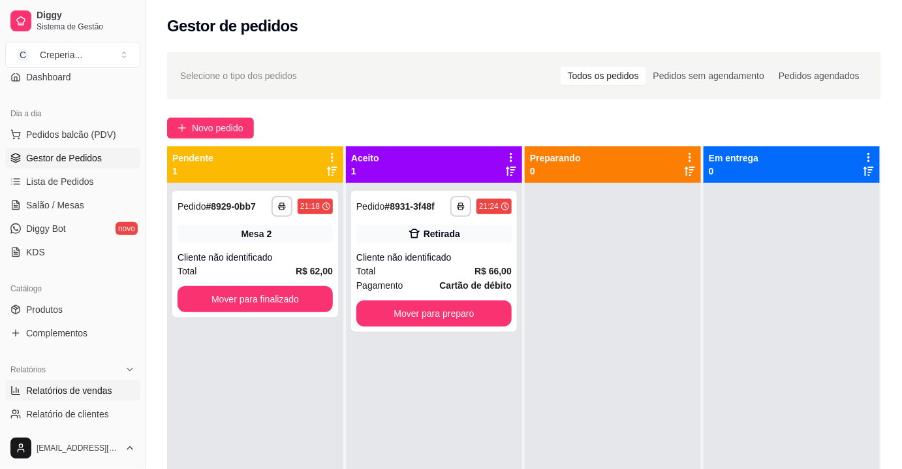
click at [84, 387] on span "Relatórios de vendas" at bounding box center [69, 390] width 86 height 13
select select "ALL"
select select "0"
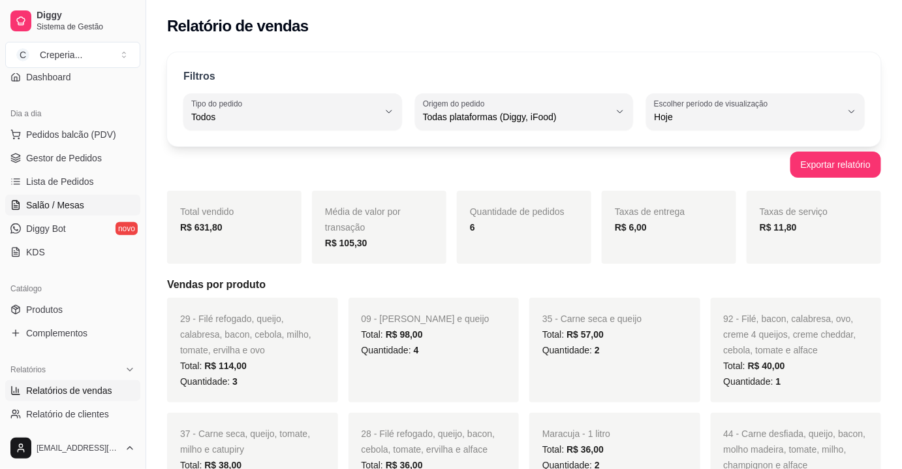
click at [74, 205] on span "Salão / Mesas" at bounding box center [55, 205] width 58 height 13
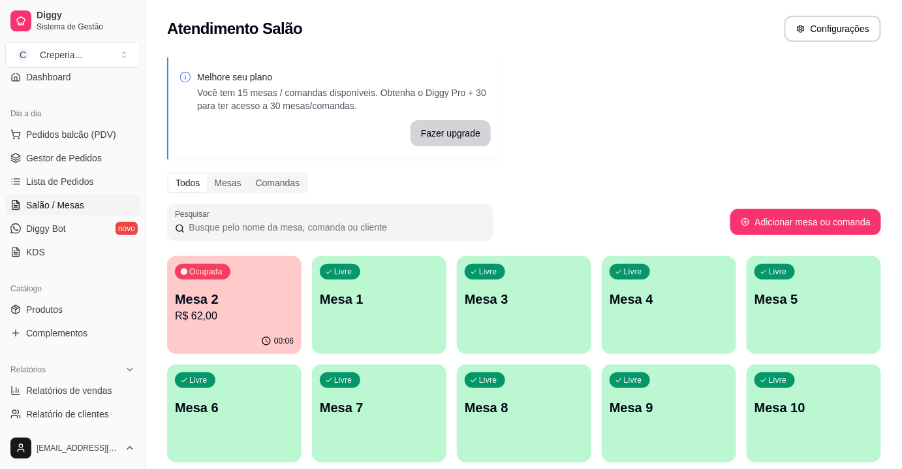
drag, startPoint x: 571, startPoint y: 187, endPoint x: 463, endPoint y: 389, distance: 229.3
click at [570, 187] on div "Todos Mesas Comandas" at bounding box center [524, 182] width 714 height 21
click at [270, 309] on p "R$ 62,00" at bounding box center [234, 316] width 119 height 16
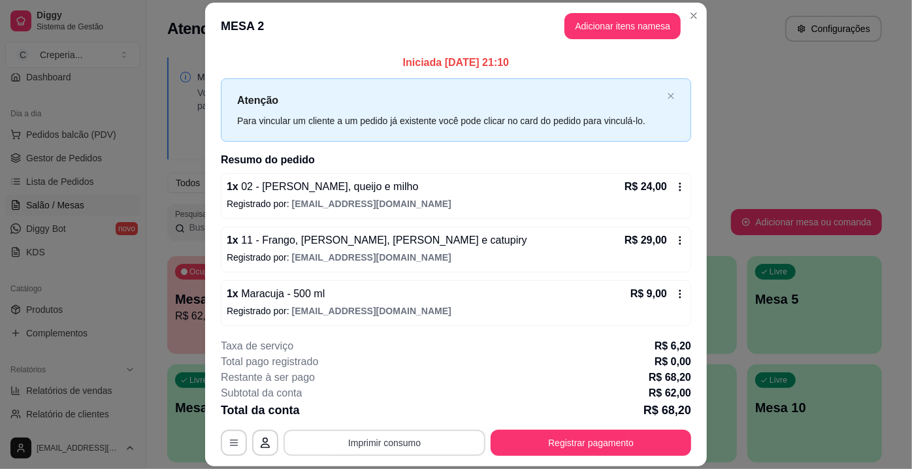
click at [387, 438] on button "Imprimir consumo" at bounding box center [384, 443] width 202 height 26
click at [404, 407] on button "IMPRESSORA" at bounding box center [383, 413] width 91 height 20
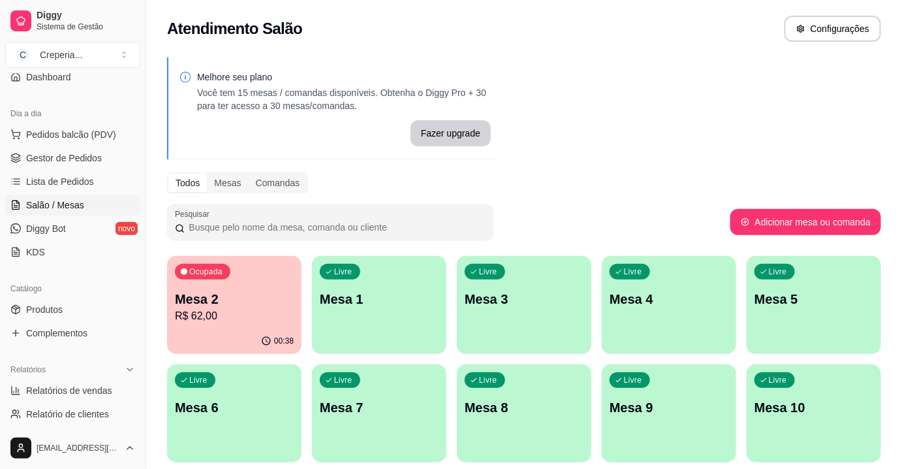
click at [181, 291] on p "Mesa 2" at bounding box center [234, 299] width 119 height 18
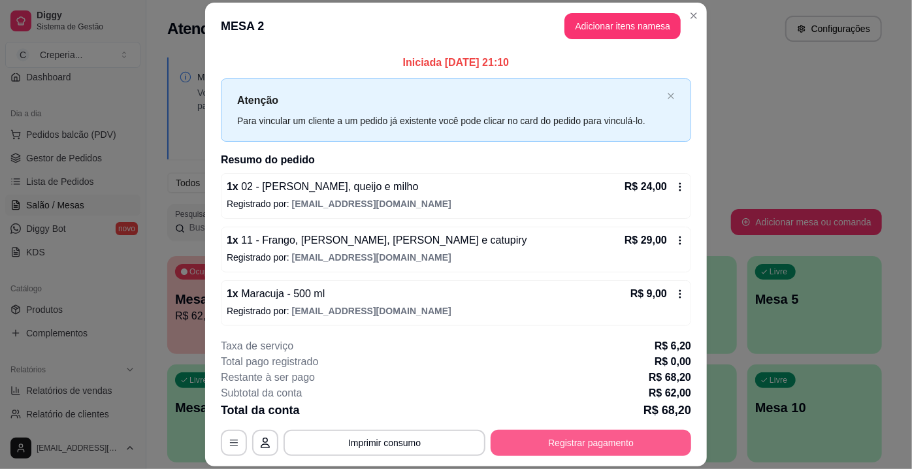
click at [563, 431] on button "Registrar pagamento" at bounding box center [590, 443] width 200 height 26
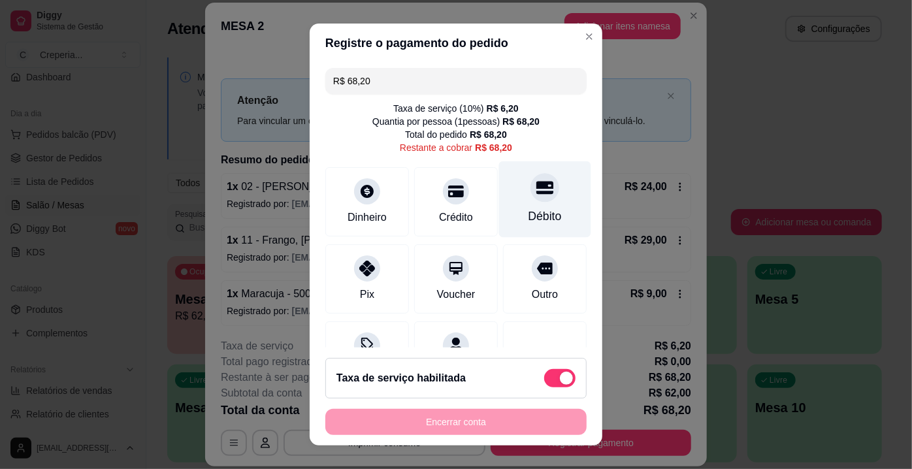
click at [536, 194] on icon at bounding box center [544, 187] width 17 height 17
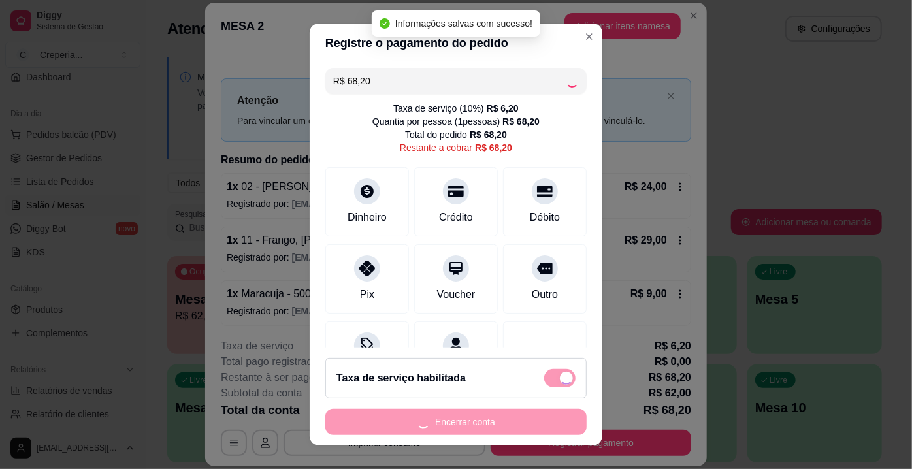
type input "R$ 0,00"
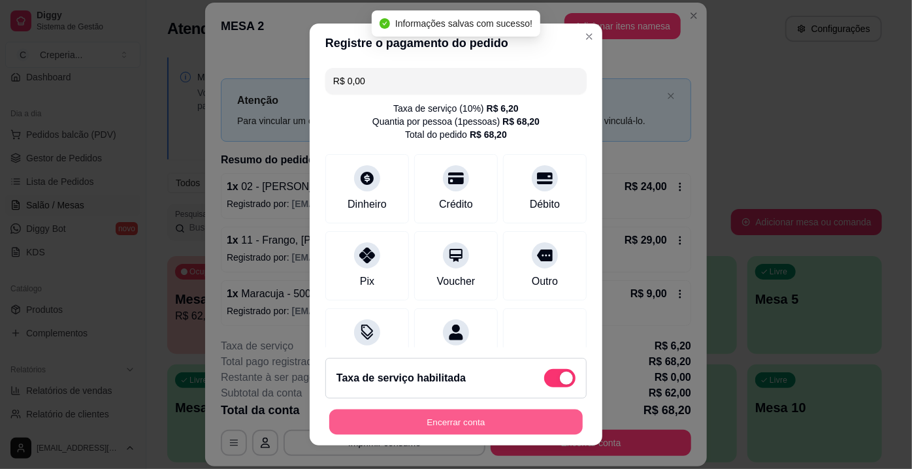
click at [451, 422] on button "Encerrar conta" at bounding box center [455, 421] width 253 height 25
